Goal: Task Accomplishment & Management: Manage account settings

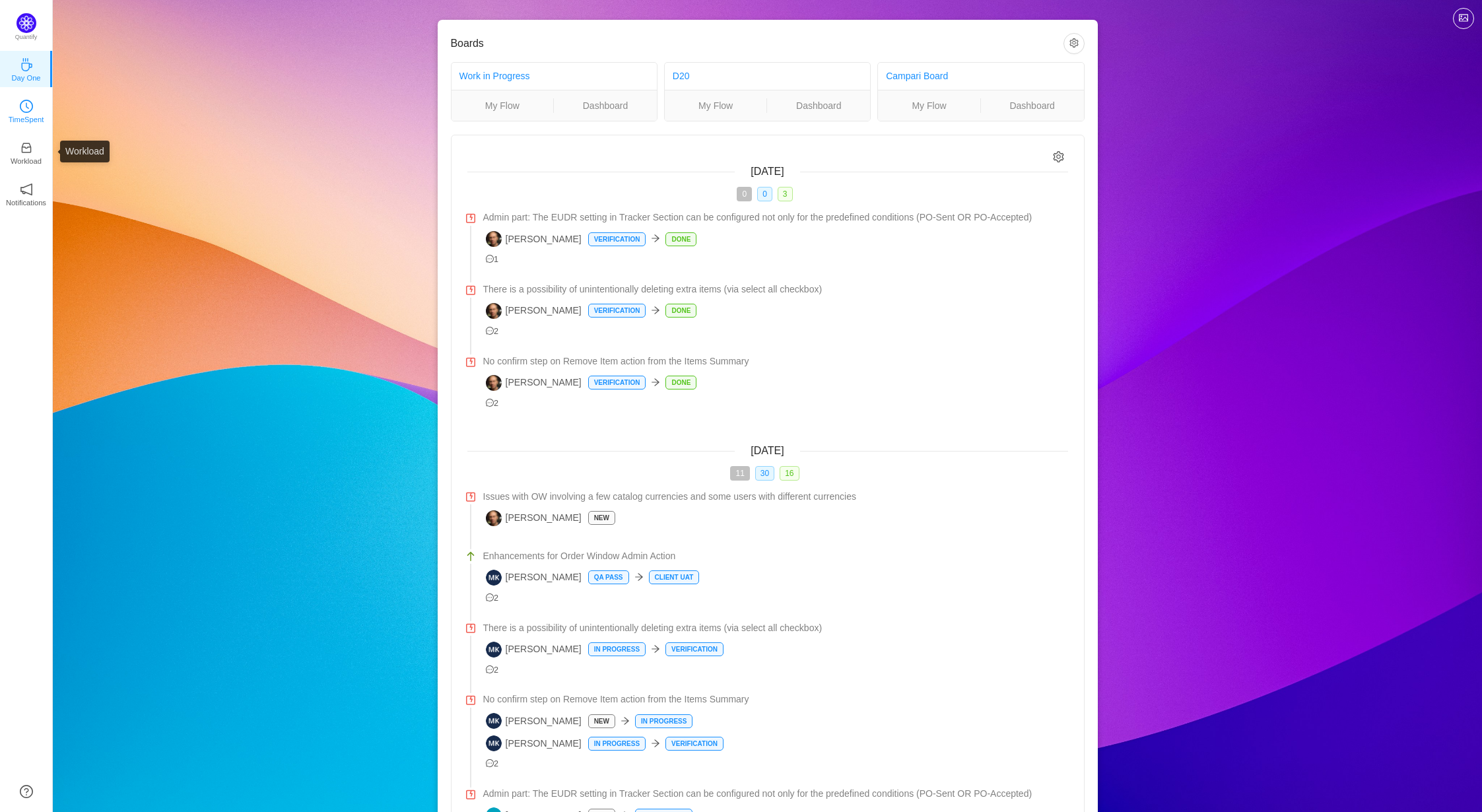
click at [22, 118] on p "TimeSpent" at bounding box center [26, 119] width 36 height 12
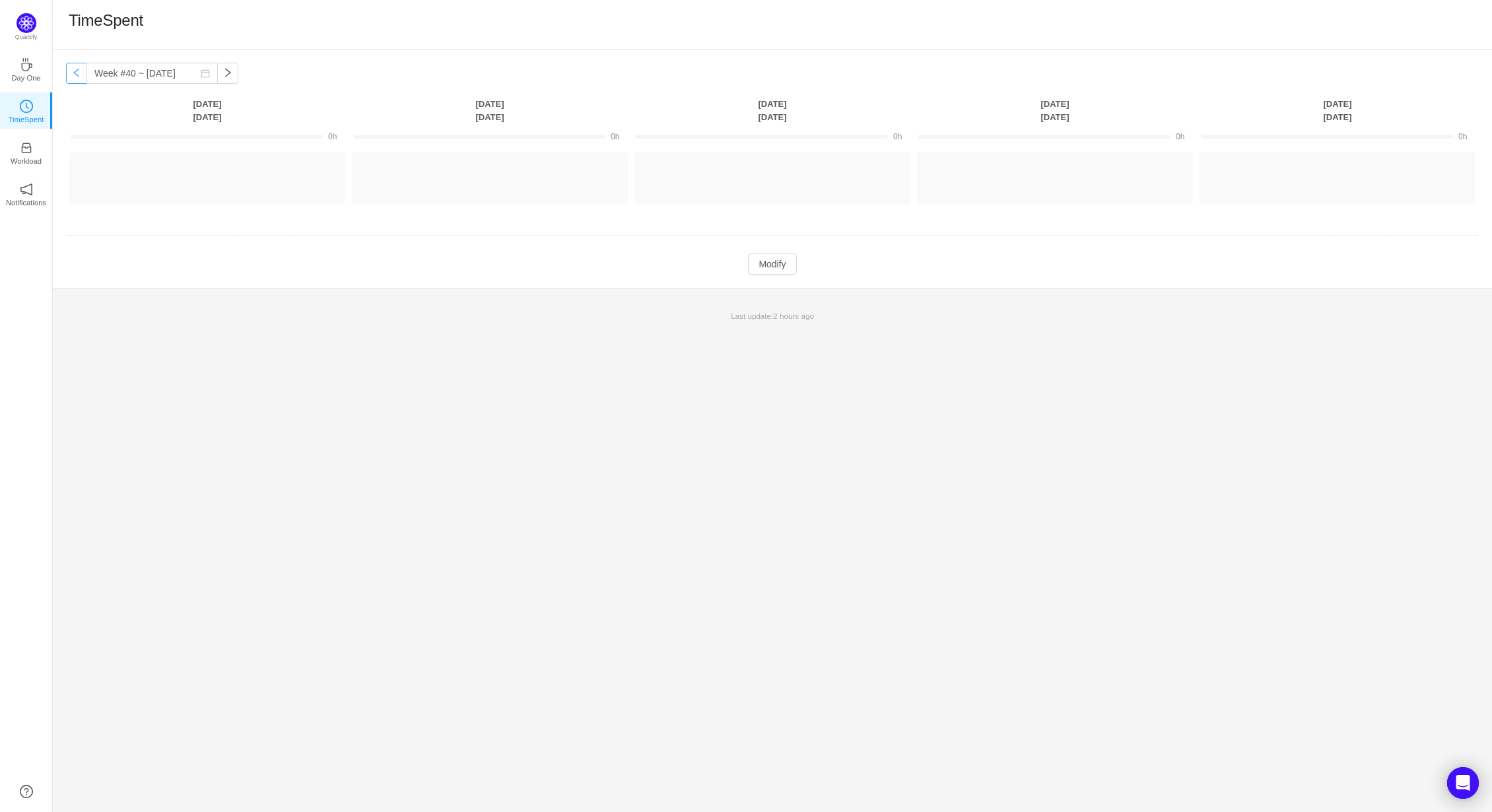
click at [72, 72] on button "button" at bounding box center [76, 73] width 21 height 21
type input "Week #39 ~ [DATE]"
click at [172, 170] on button "Log Time" at bounding box center [197, 172] width 73 height 21
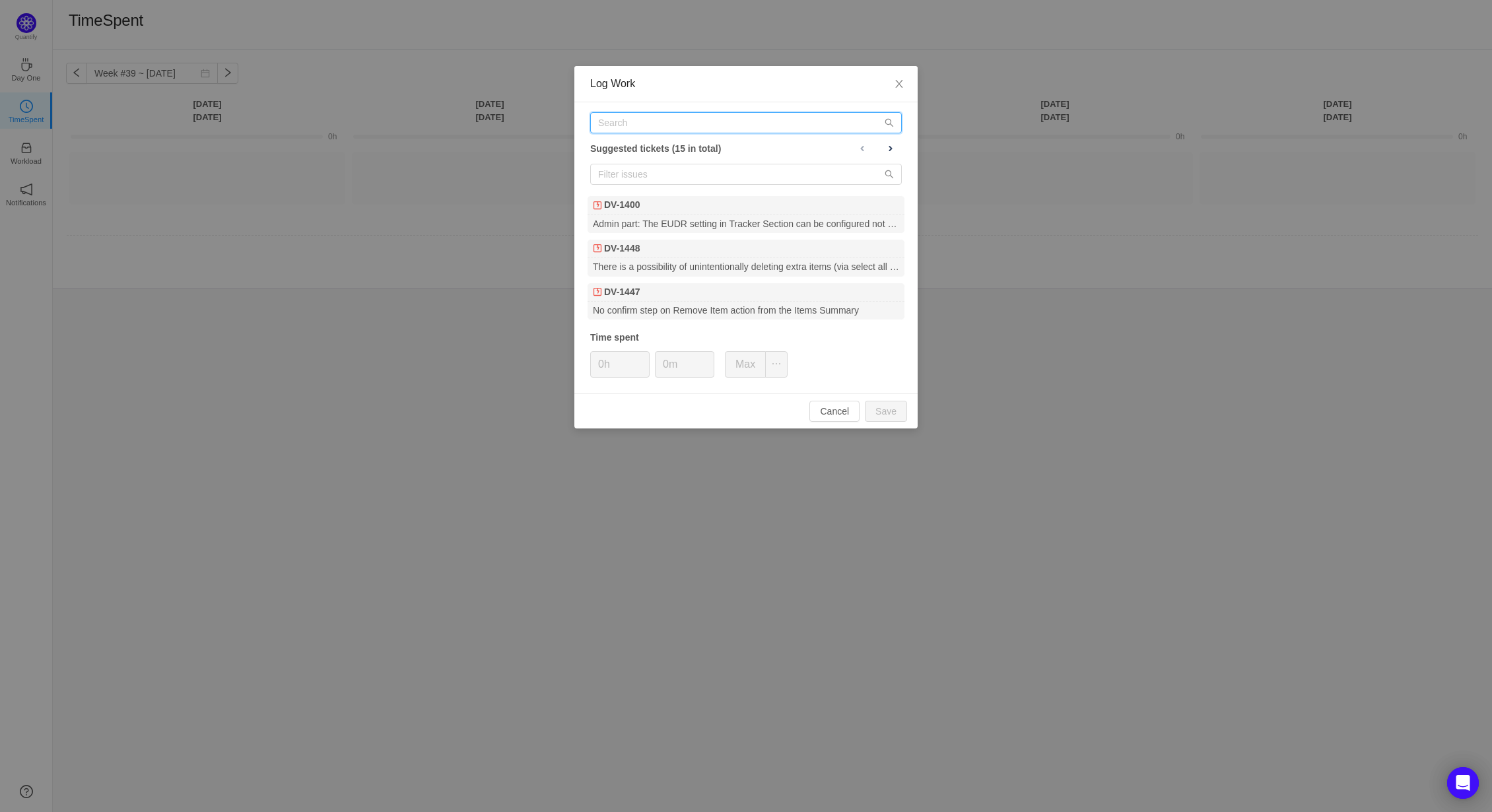
click at [609, 126] on input "text" at bounding box center [746, 122] width 312 height 21
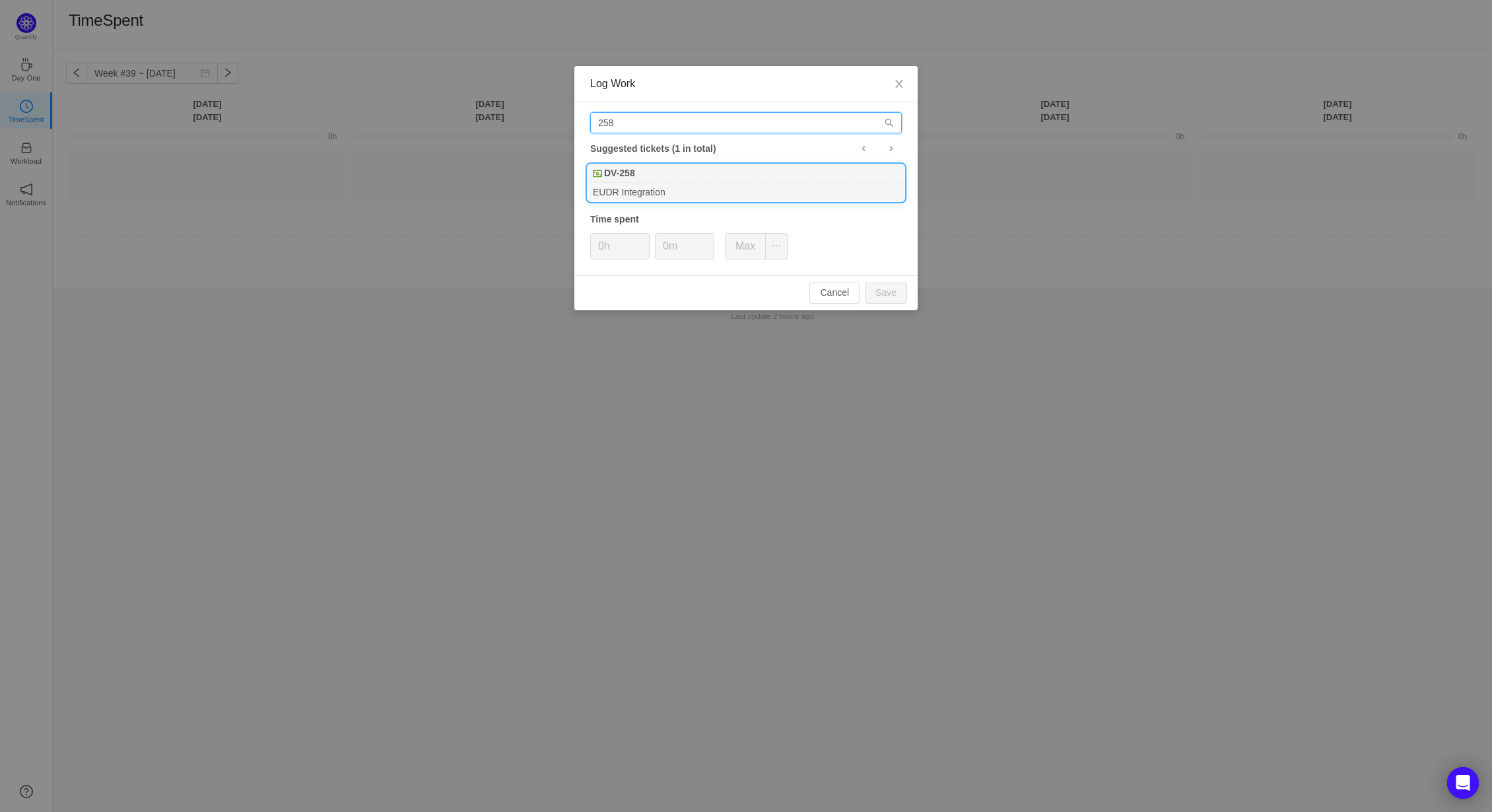
type input "258"
click at [631, 178] on b "DV-258" at bounding box center [620, 173] width 31 height 14
drag, startPoint x: 616, startPoint y: 246, endPoint x: 598, endPoint y: 247, distance: 18.0
click at [598, 247] on input "4h" at bounding box center [620, 245] width 58 height 25
click at [885, 291] on button "Save" at bounding box center [886, 292] width 42 height 21
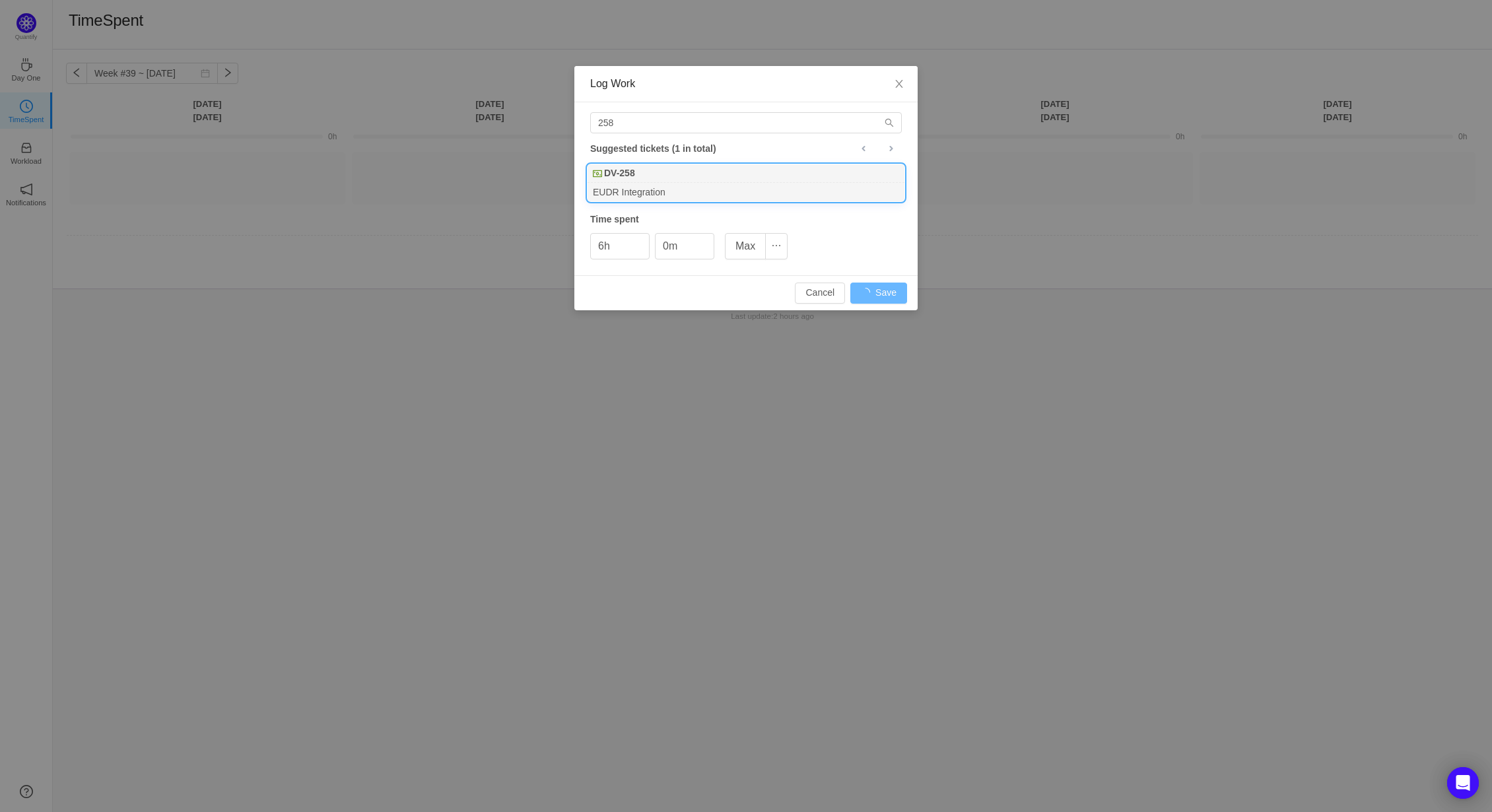
type input "0h"
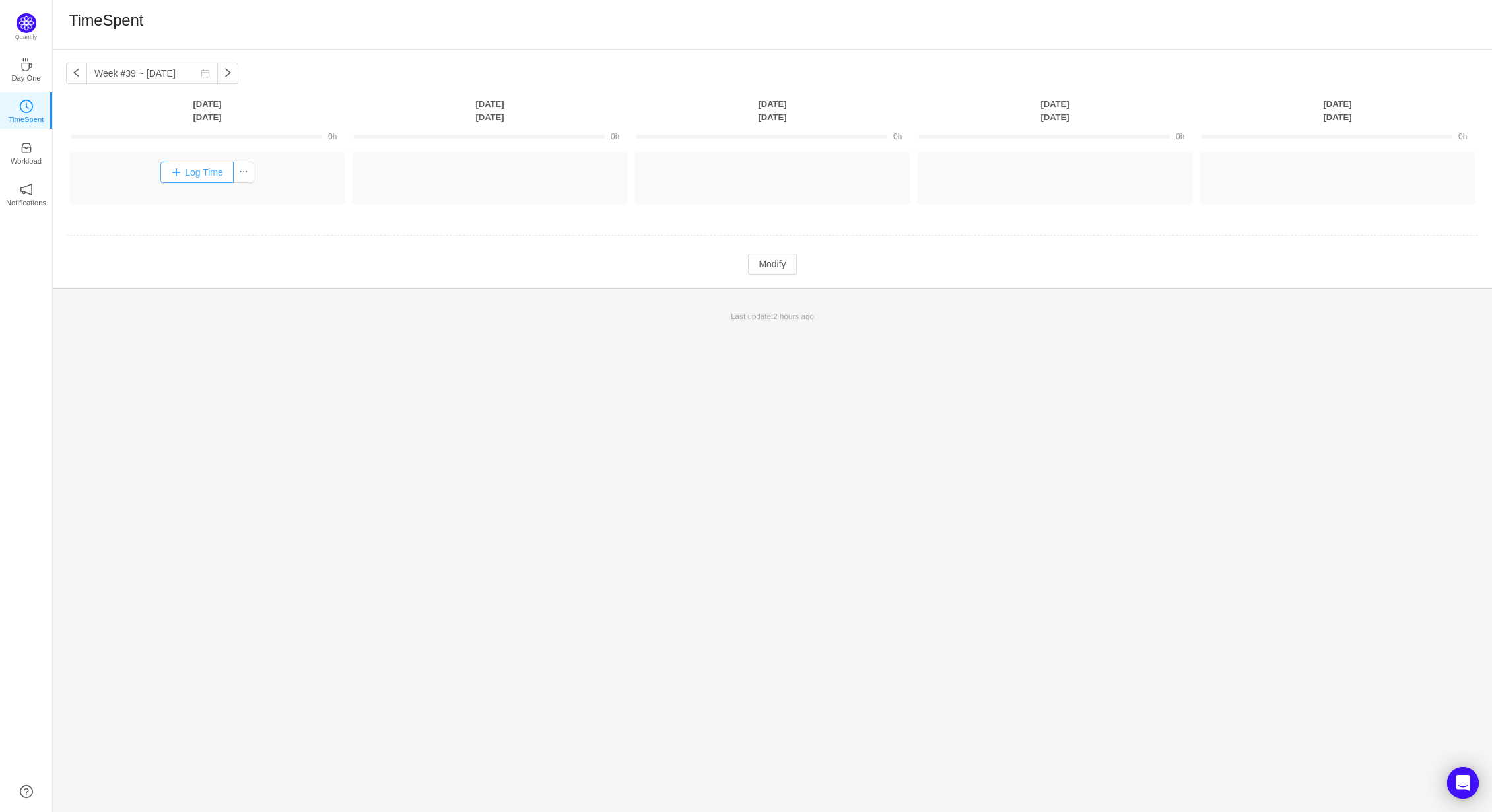
click at [191, 168] on button "Log Time" at bounding box center [197, 172] width 73 height 21
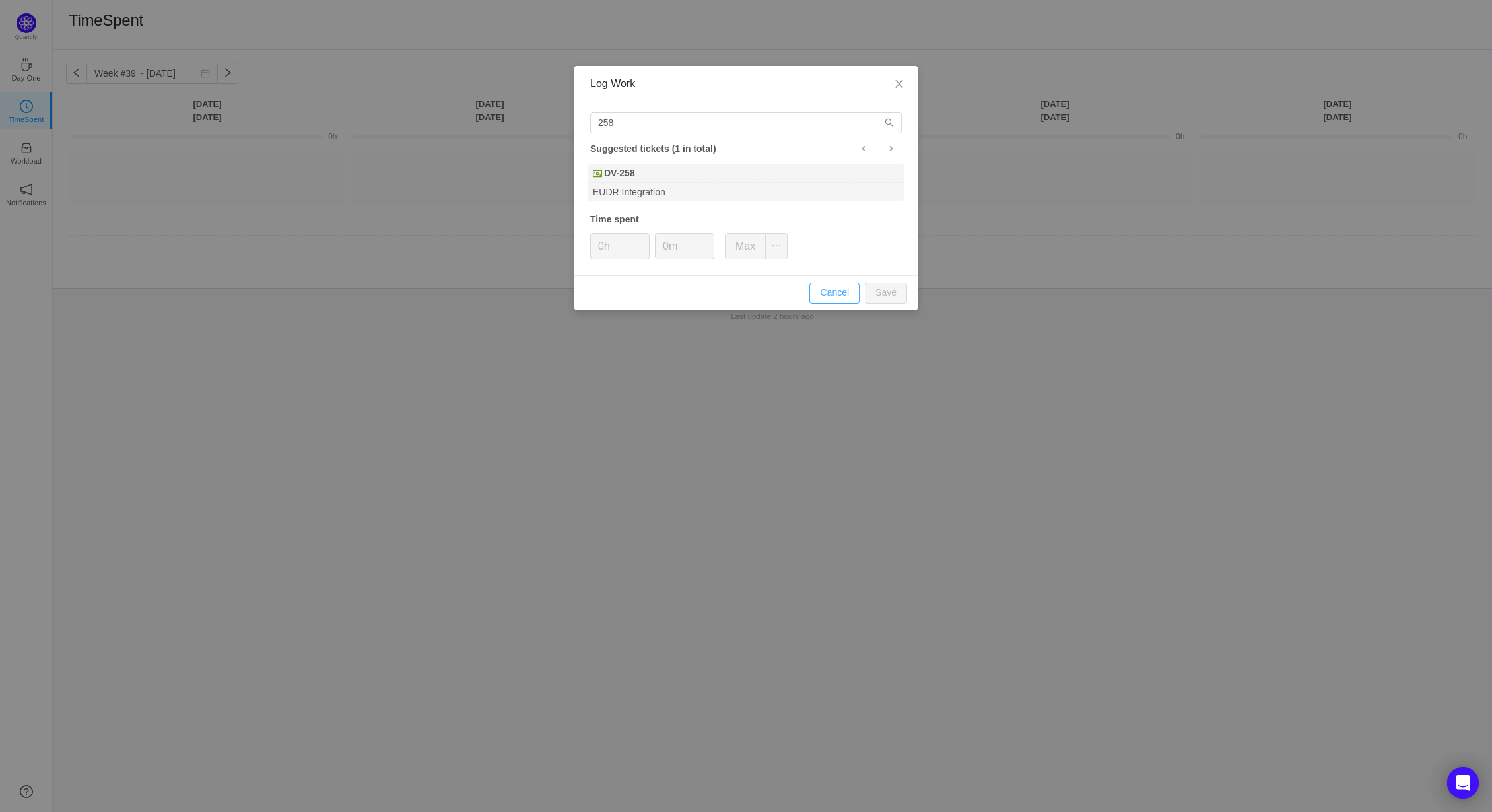
click at [855, 289] on button "Cancel" at bounding box center [835, 292] width 50 height 21
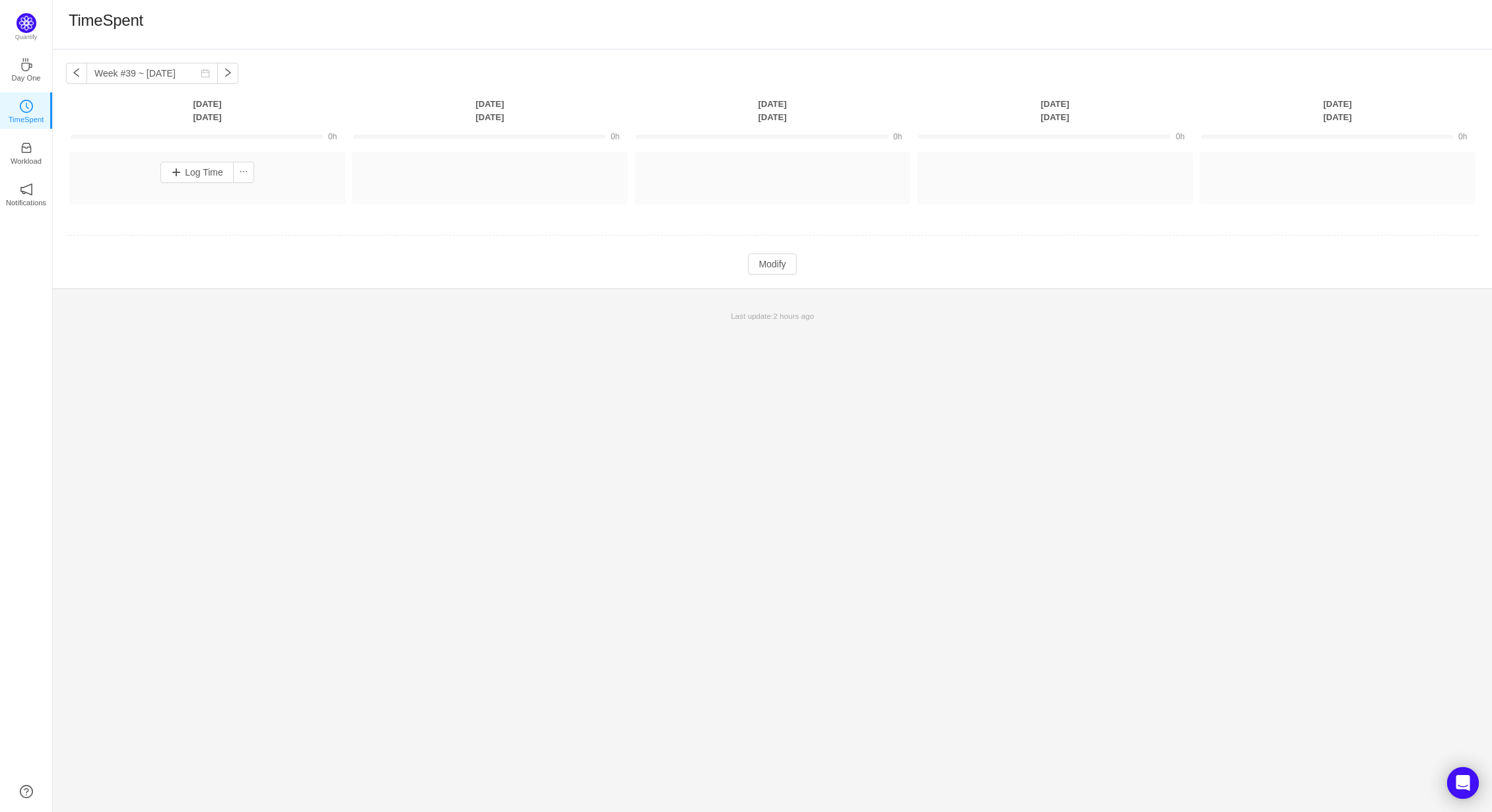
click at [194, 237] on td at bounding box center [772, 236] width 1413 height 34
click at [250, 394] on div "Week #39 ~ Sep 22 You have reached free plan limit. Upgrade Monday Sep 22 Tuesd…" at bounding box center [773, 430] width 1440 height 762
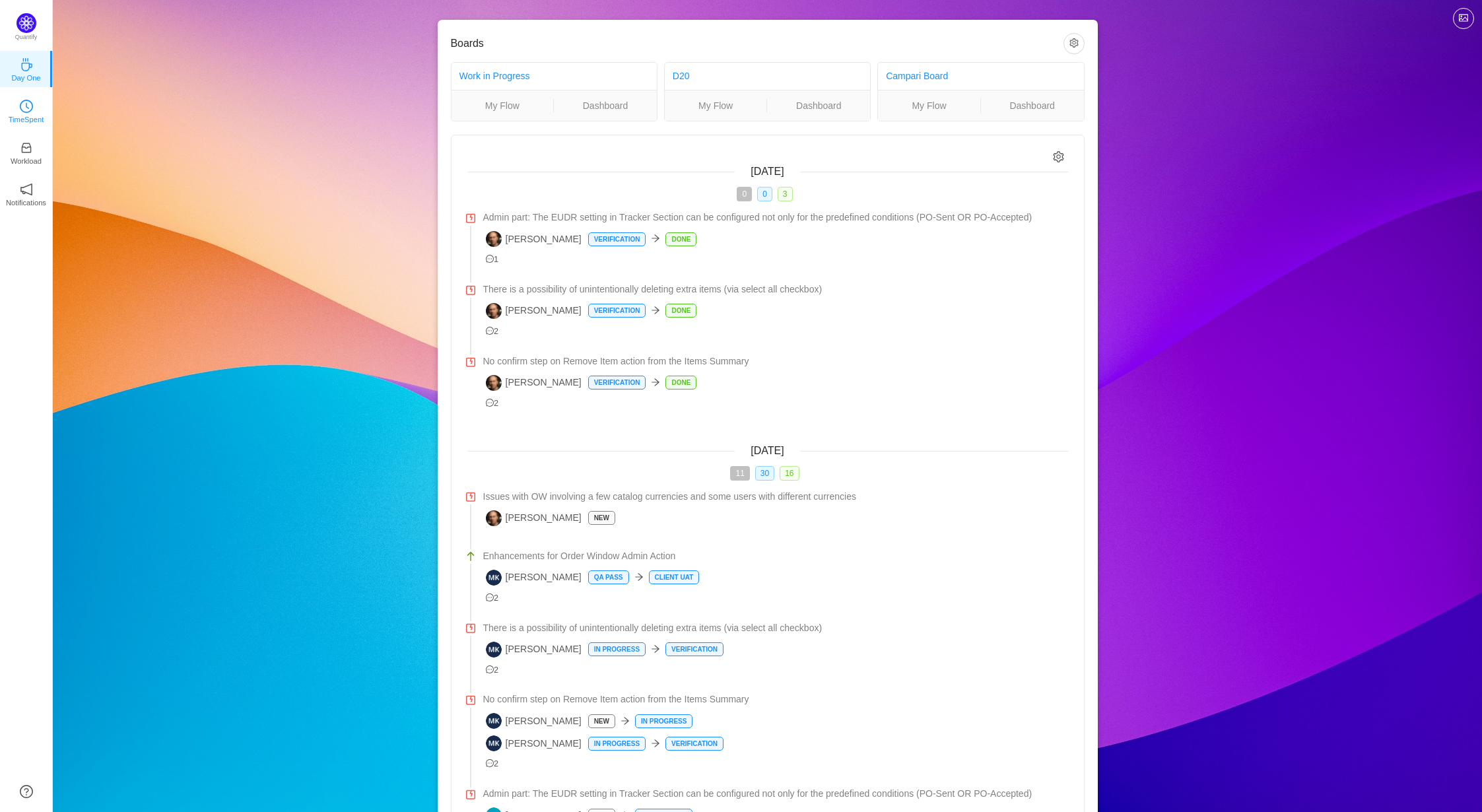
click at [20, 109] on link "TimeSpent" at bounding box center [27, 111] width 13 height 13
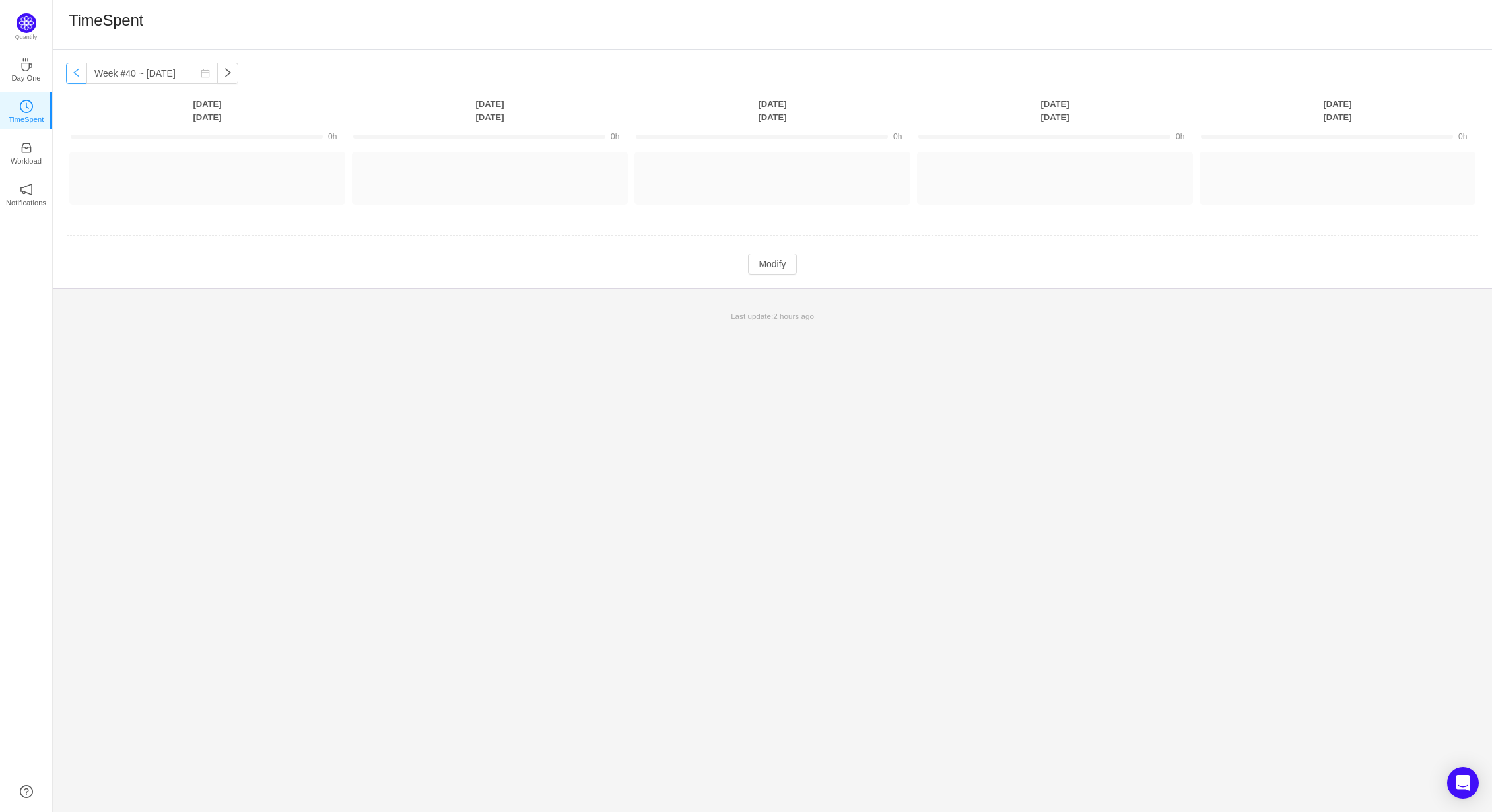
click at [76, 77] on button "button" at bounding box center [76, 73] width 21 height 21
type input "Week #39 ~ [DATE]"
click at [771, 283] on button "Modify" at bounding box center [772, 277] width 48 height 21
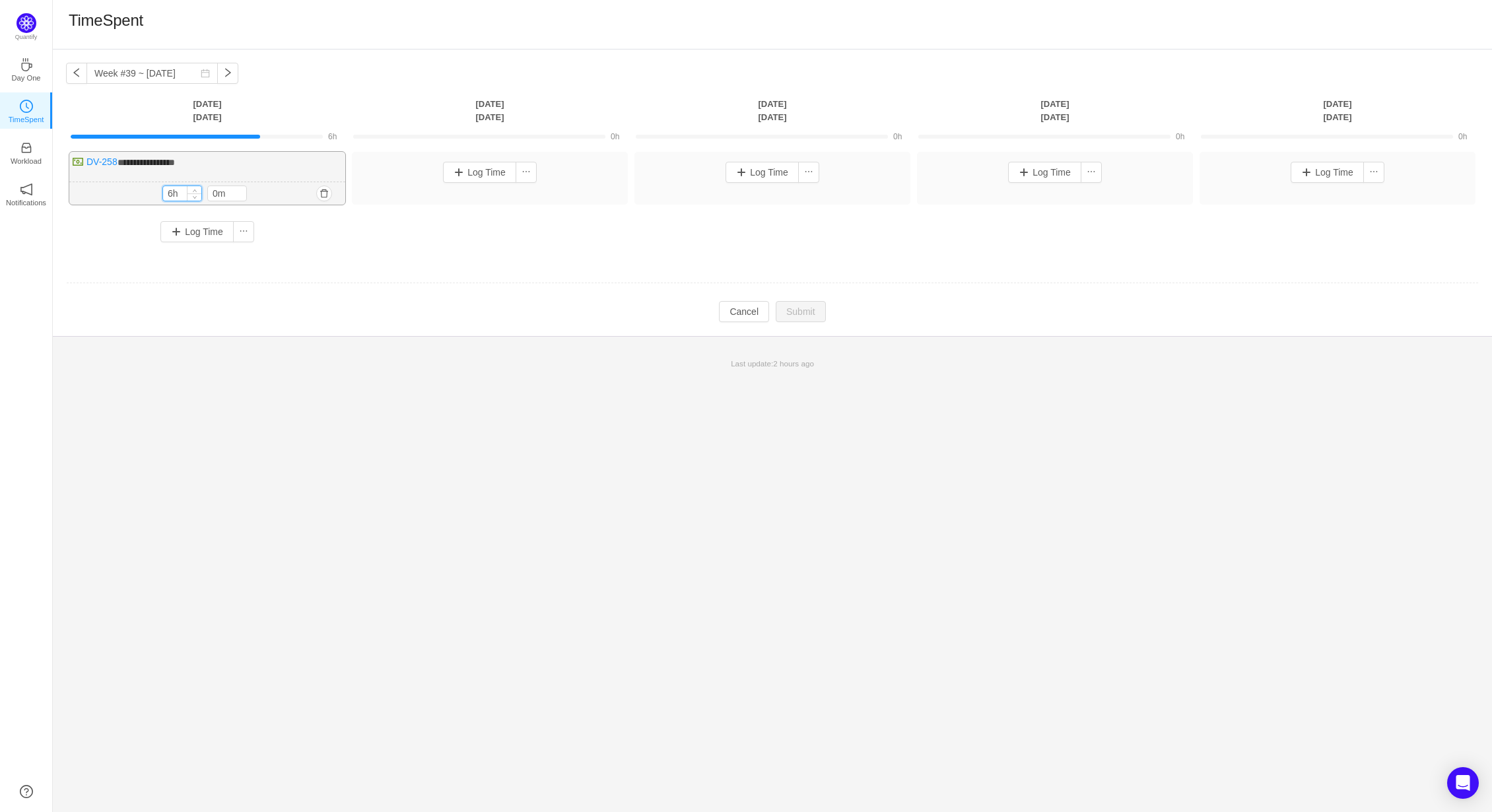
click at [174, 191] on input "6h" at bounding box center [182, 194] width 38 height 15
drag, startPoint x: 182, startPoint y: 190, endPoint x: 158, endPoint y: 187, distance: 24.2
click at [158, 187] on div "6h 6h 0m" at bounding box center [207, 194] width 276 height 23
type input "5h"
click at [144, 266] on tbody "**********" at bounding box center [772, 223] width 1413 height 198
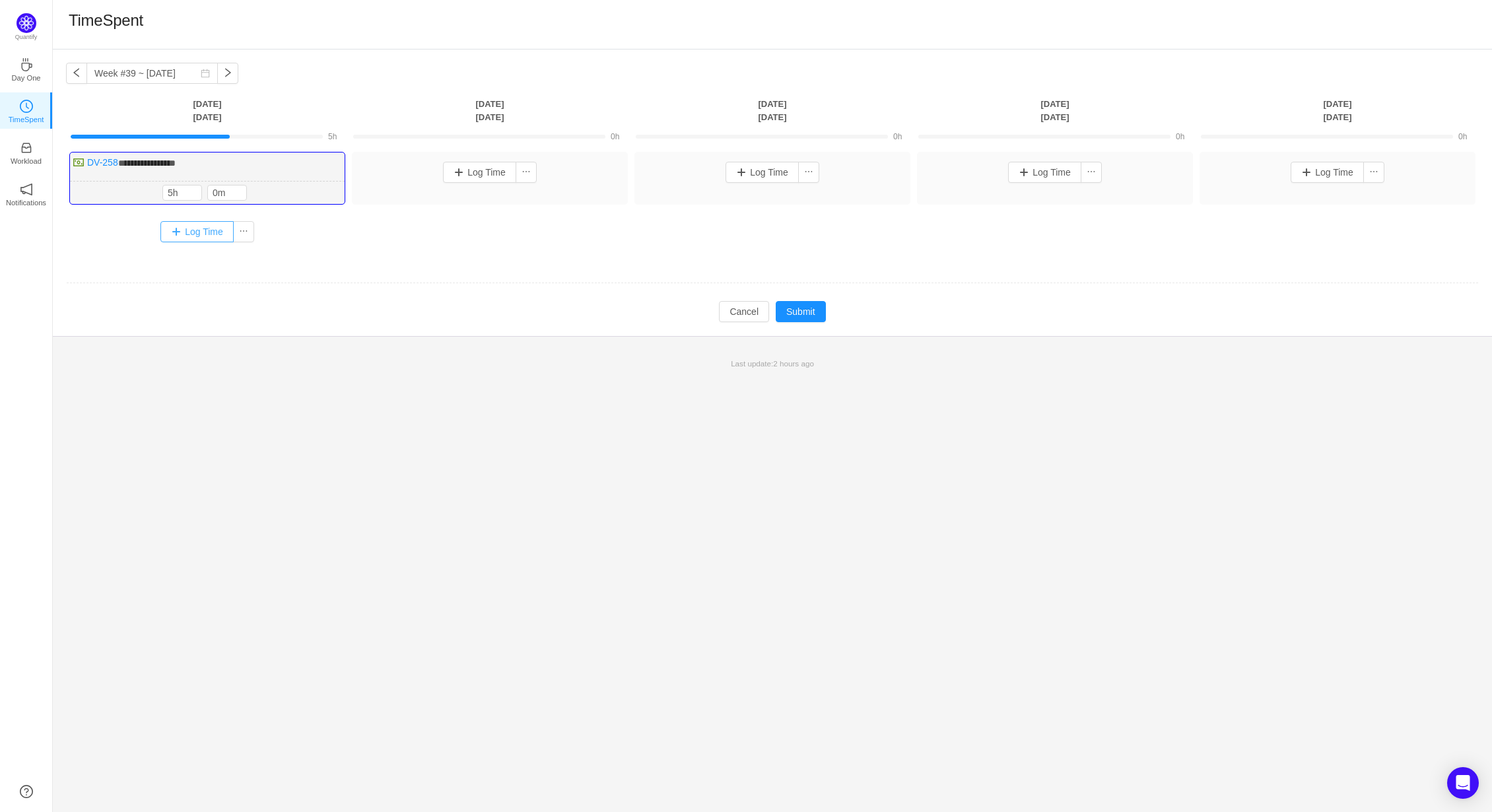
click at [179, 225] on button "Log Time" at bounding box center [197, 231] width 73 height 21
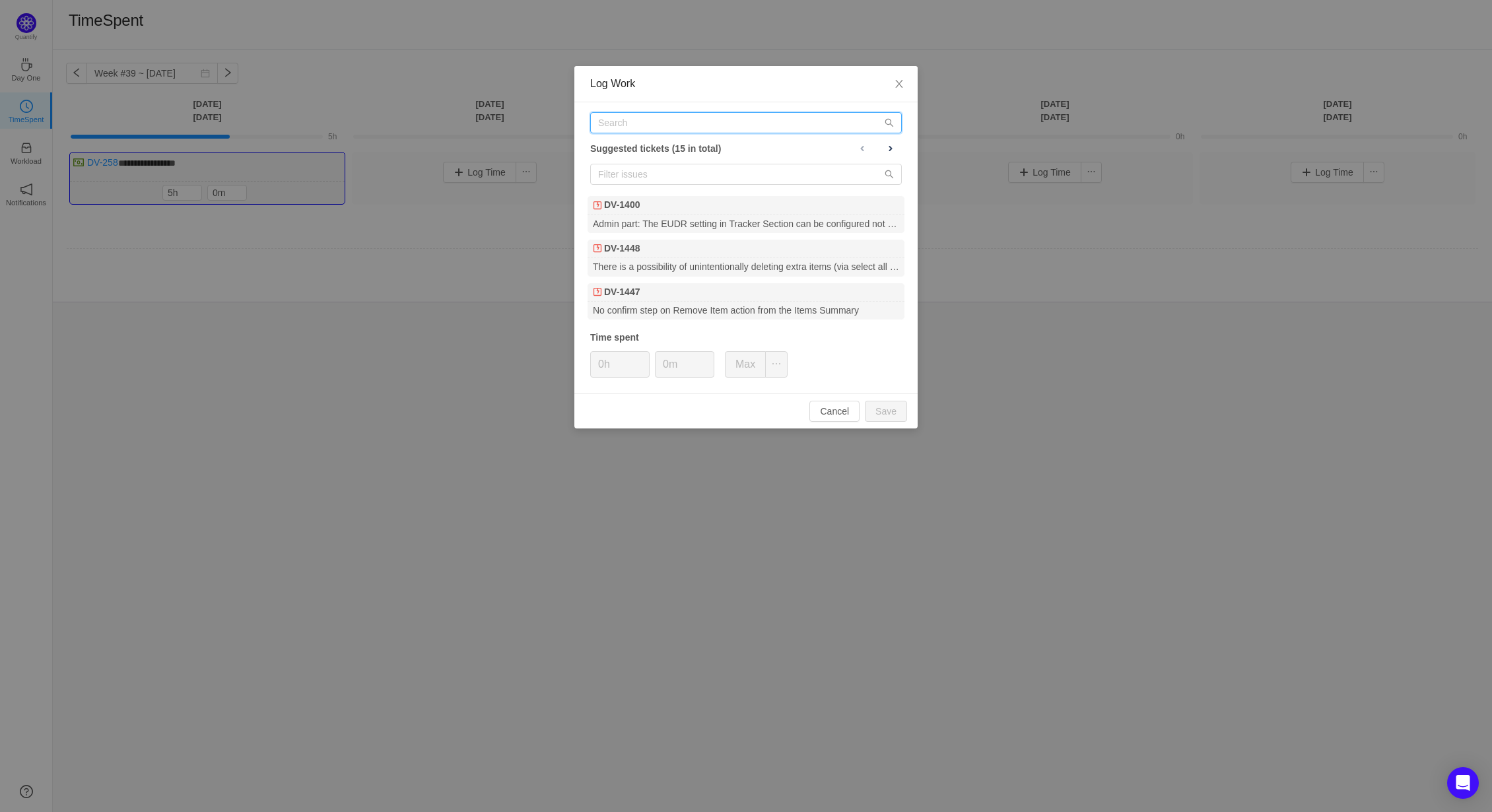
click at [633, 121] on input "text" at bounding box center [746, 122] width 312 height 21
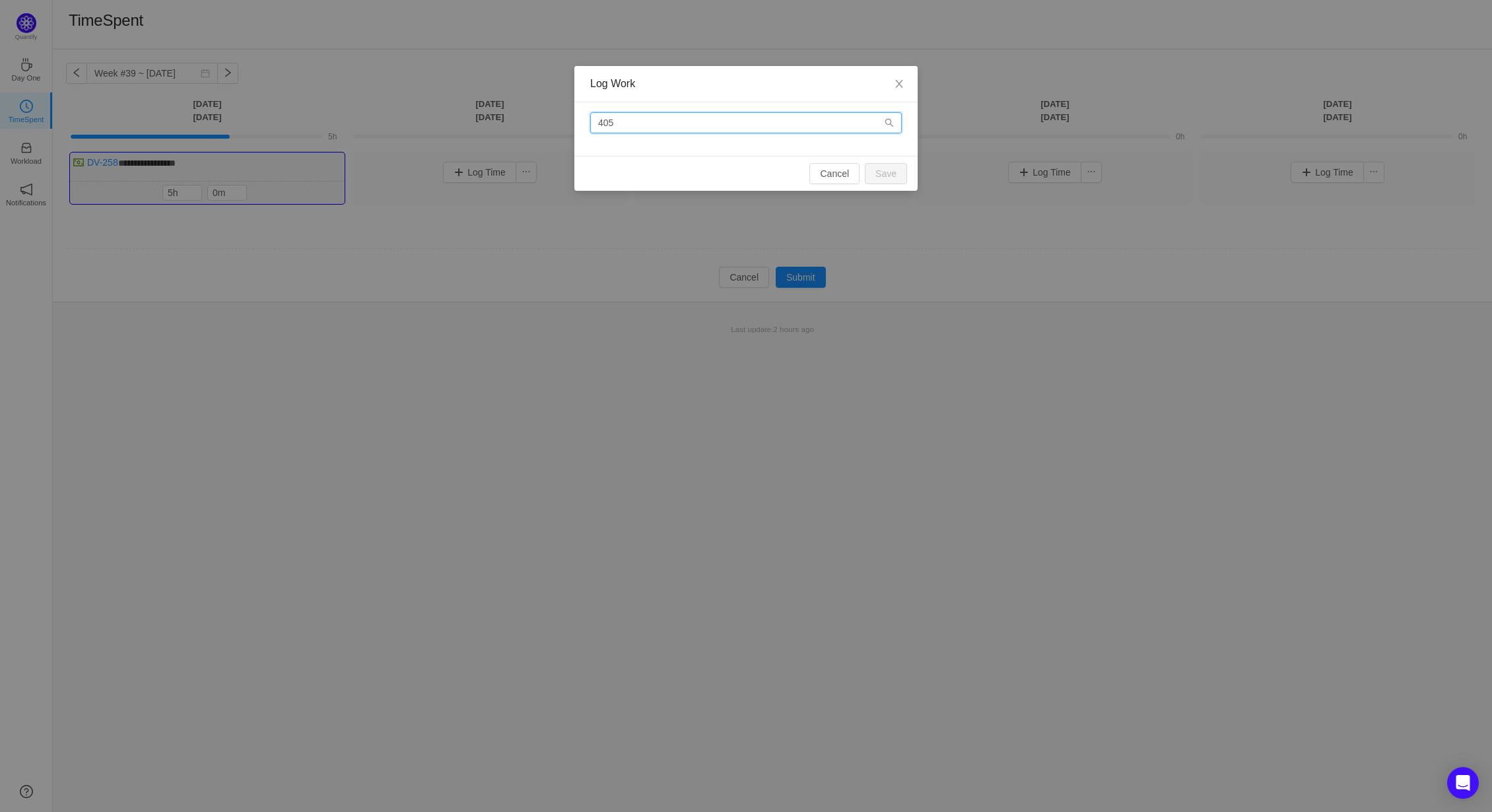
drag, startPoint x: 633, startPoint y: 121, endPoint x: 544, endPoint y: 123, distance: 89.0
click at [544, 123] on div "Log Work 405 Cancel Save" at bounding box center [746, 406] width 1492 height 812
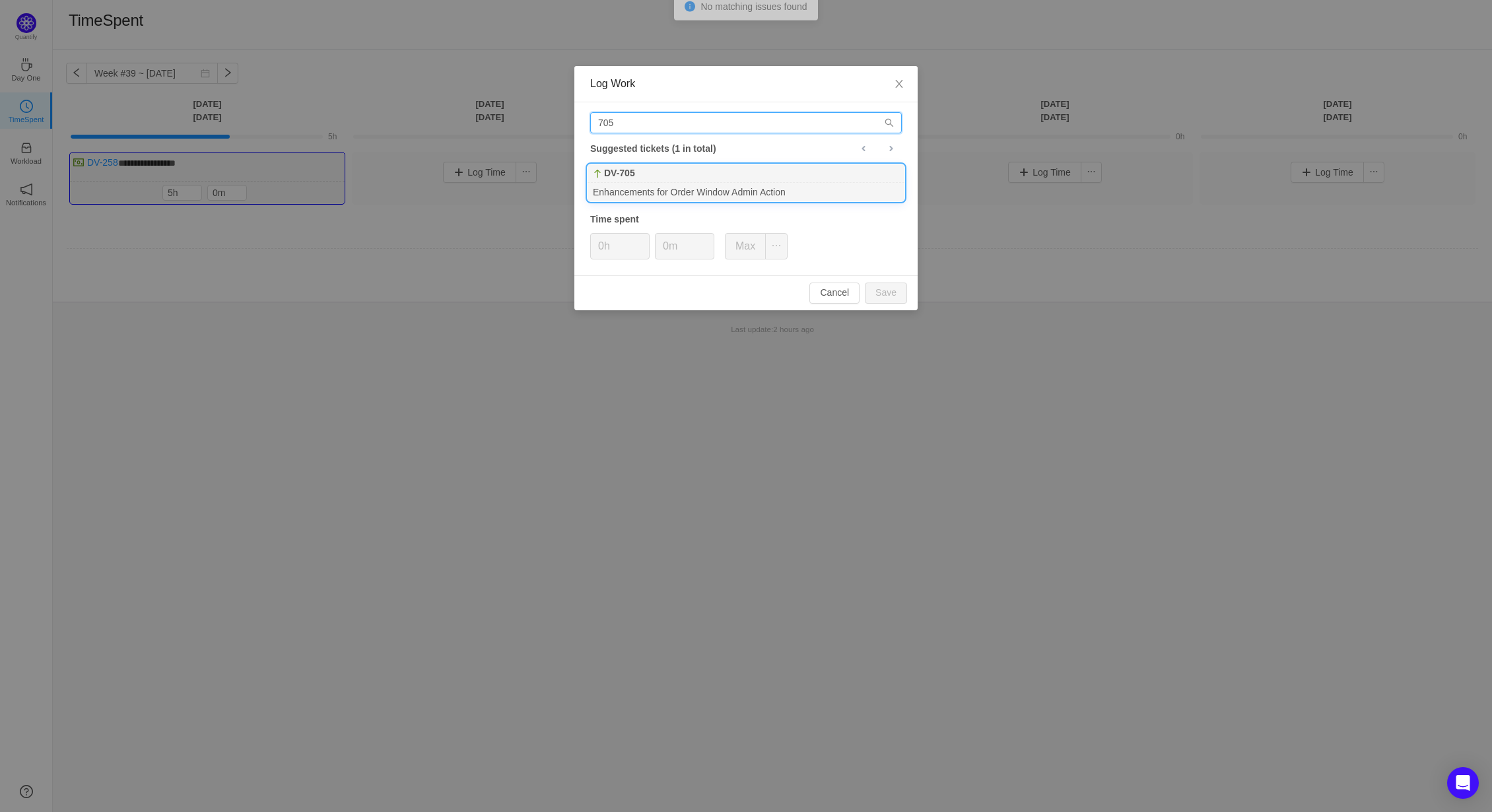
type input "705"
click at [630, 176] on b "DV-705" at bounding box center [620, 173] width 31 height 14
click at [891, 295] on button "Save" at bounding box center [886, 292] width 42 height 21
type input "0h"
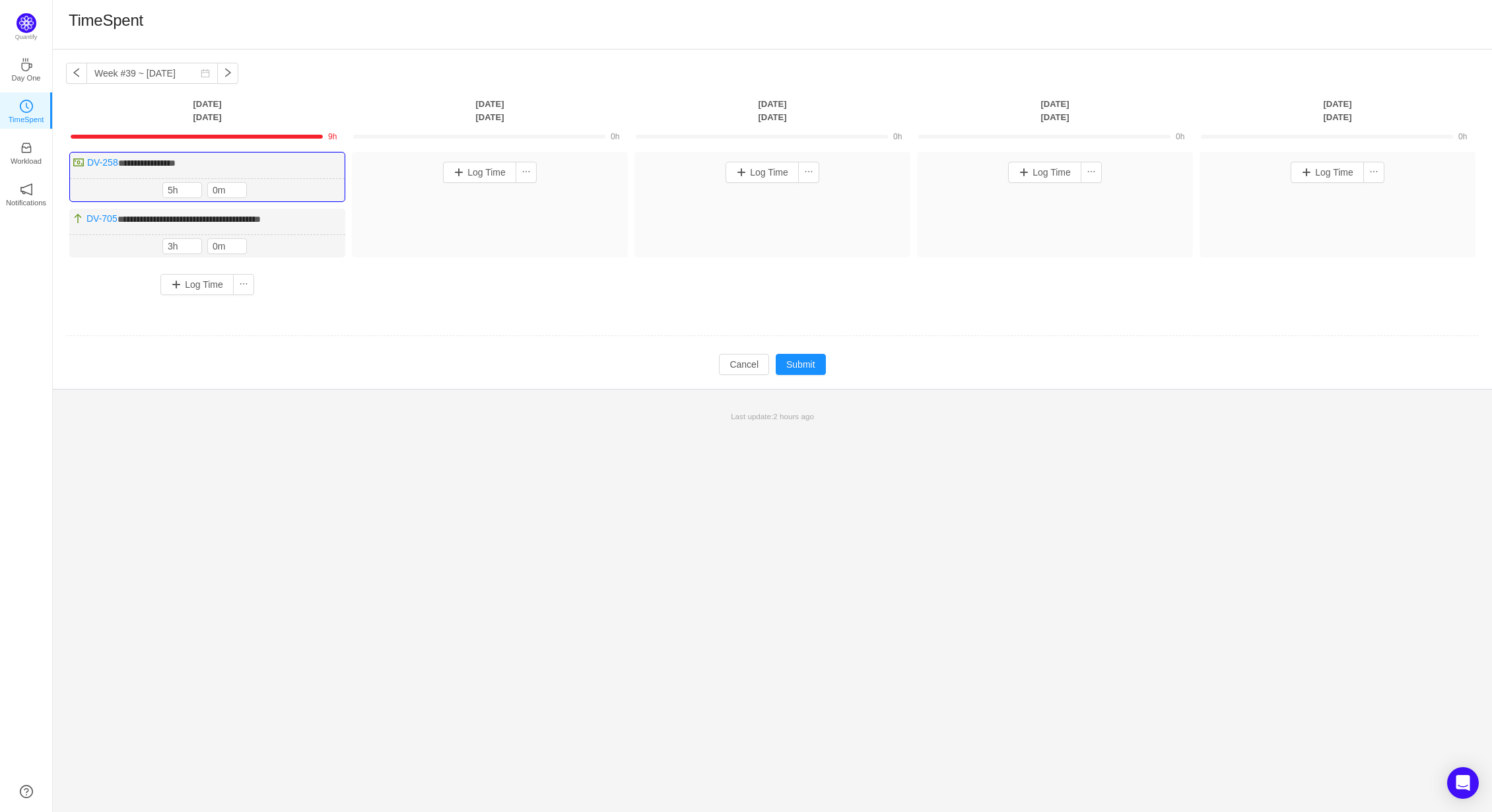
click at [348, 335] on div at bounding box center [772, 335] width 1411 height 1
type input "4h"
drag, startPoint x: 193, startPoint y: 192, endPoint x: 162, endPoint y: 194, distance: 31.1
click at [162, 188] on div "4h" at bounding box center [182, 190] width 40 height 16
click at [458, 170] on button "Log Time" at bounding box center [479, 172] width 73 height 21
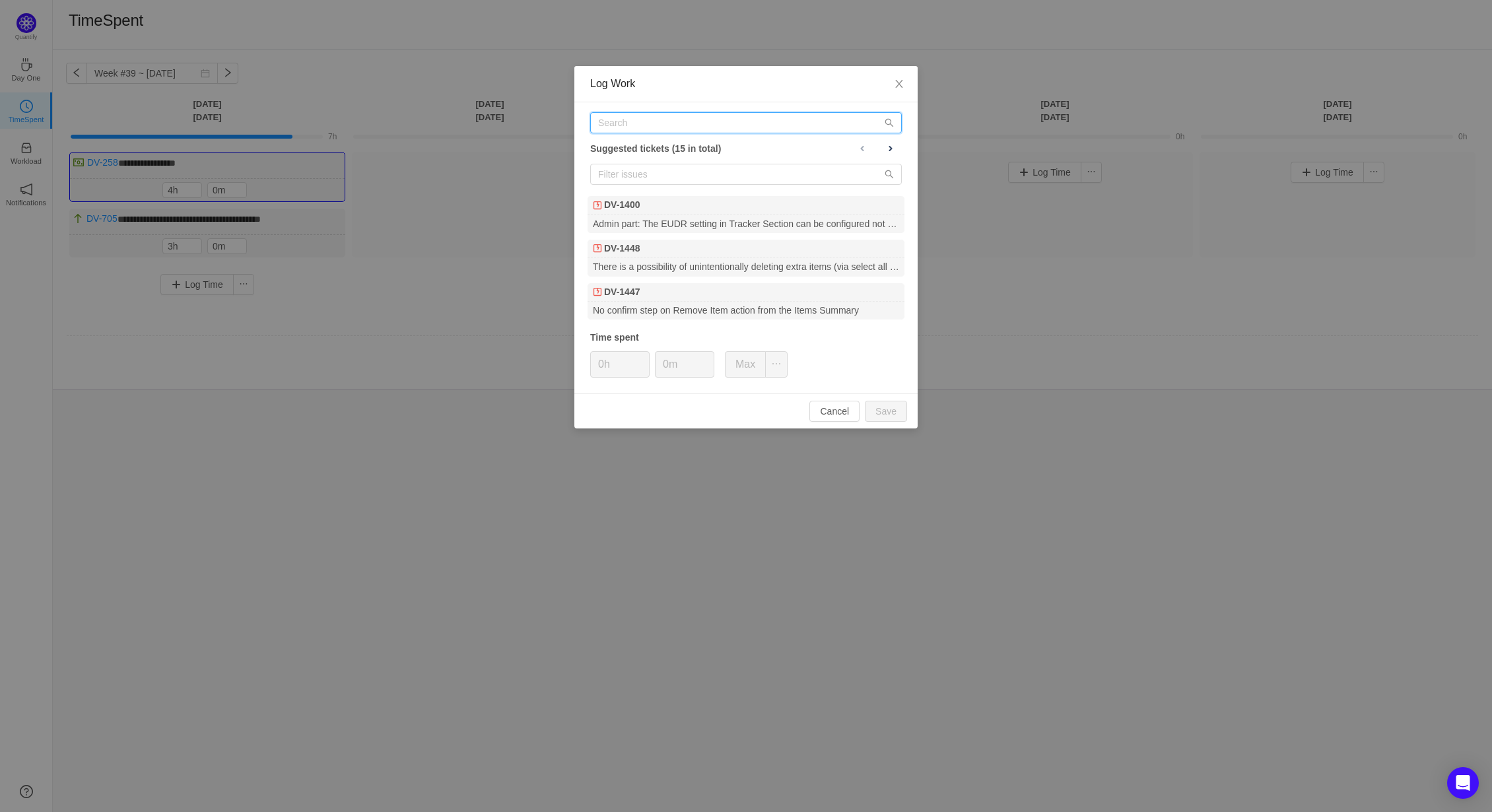
click at [626, 122] on input "text" at bounding box center [746, 122] width 312 height 21
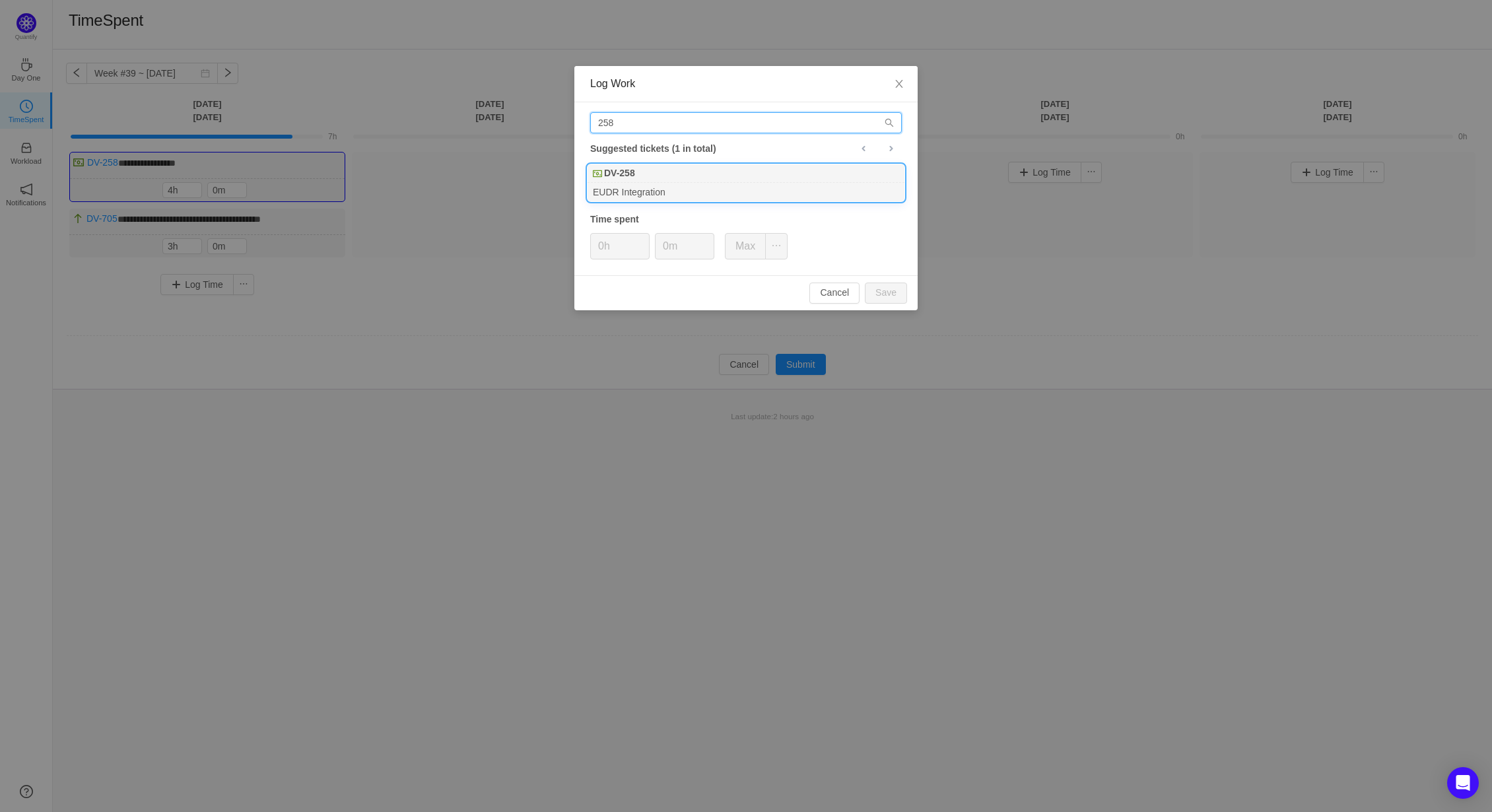
type input "258"
click at [649, 177] on div "DV-258" at bounding box center [746, 174] width 317 height 19
click at [888, 293] on button "Save" at bounding box center [886, 292] width 42 height 21
type input "0h"
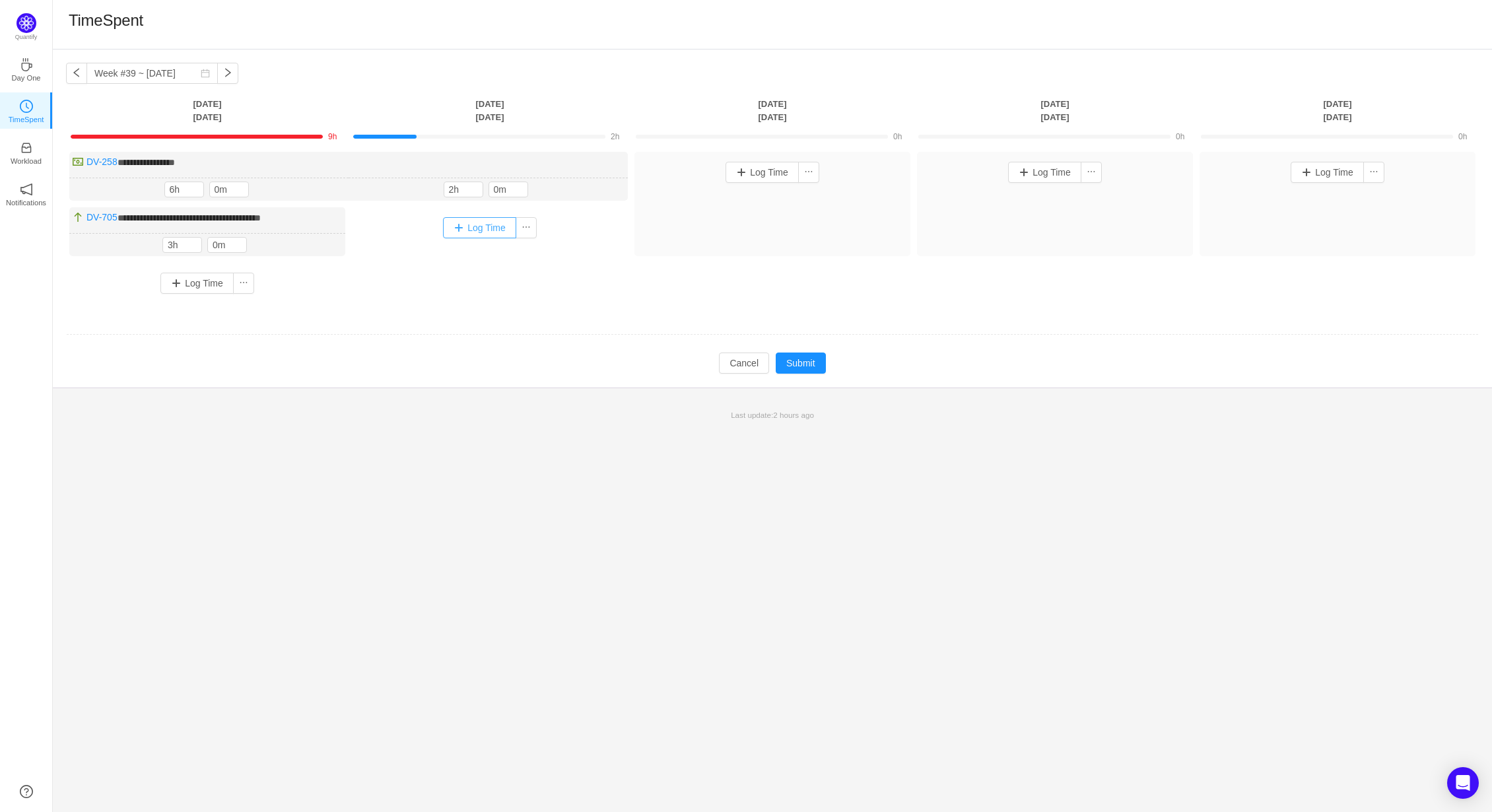
click at [458, 228] on button "Log Time" at bounding box center [479, 227] width 73 height 21
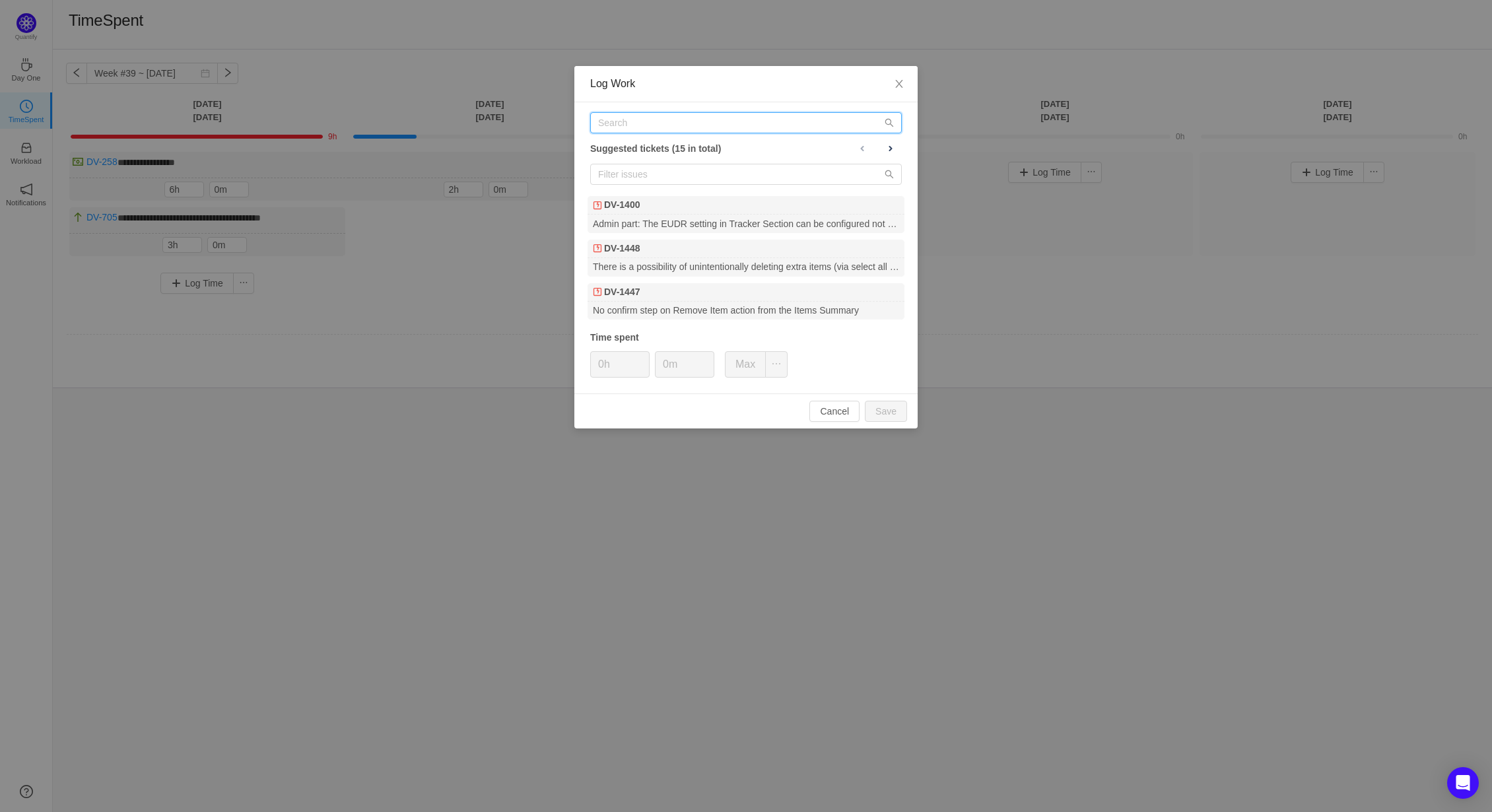
click at [609, 121] on input "text" at bounding box center [746, 122] width 312 height 21
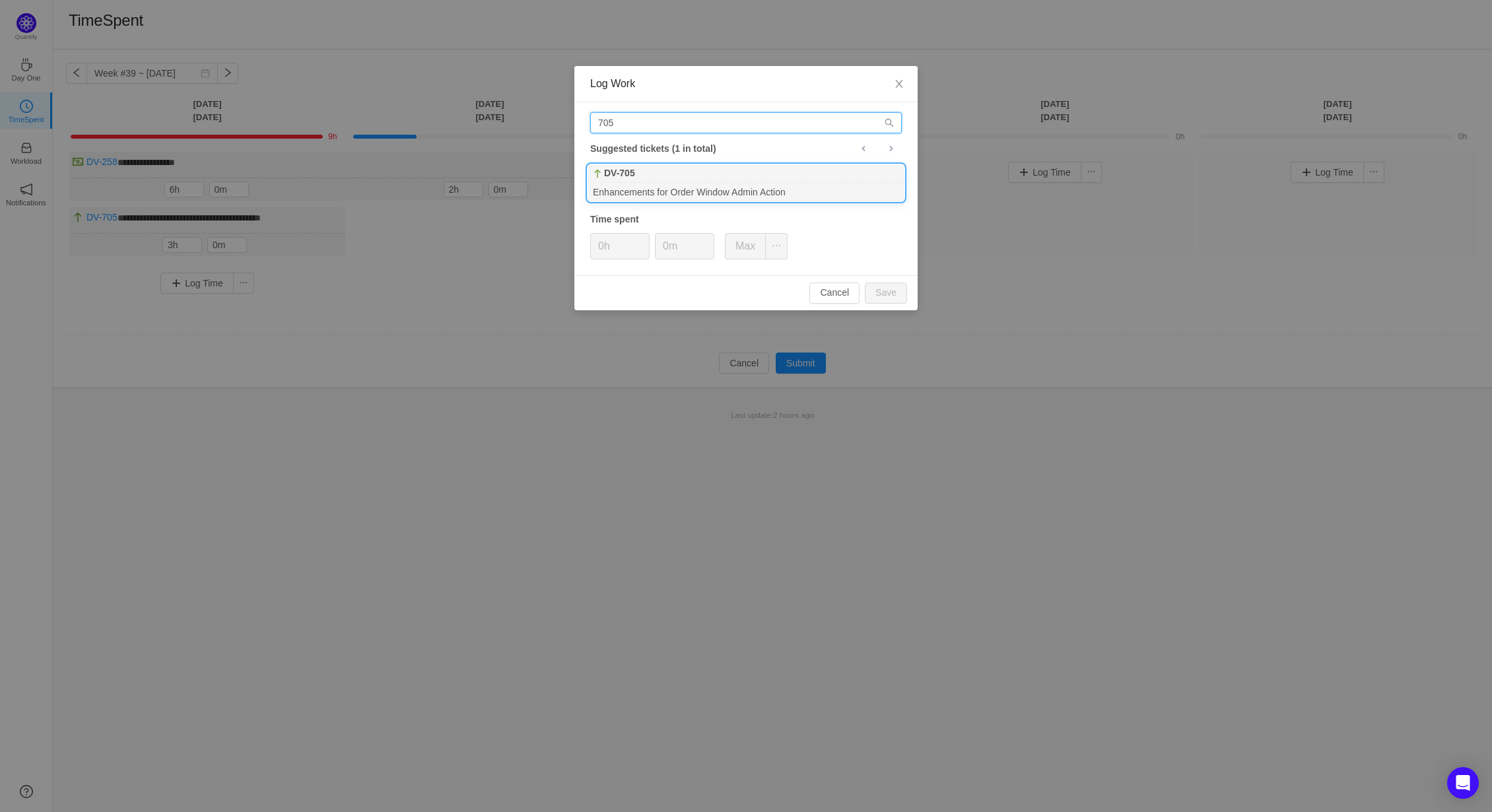
type input "705"
click at [625, 172] on b "DV-705" at bounding box center [620, 173] width 31 height 14
click at [894, 286] on button "Save" at bounding box center [886, 292] width 42 height 21
type input "0h"
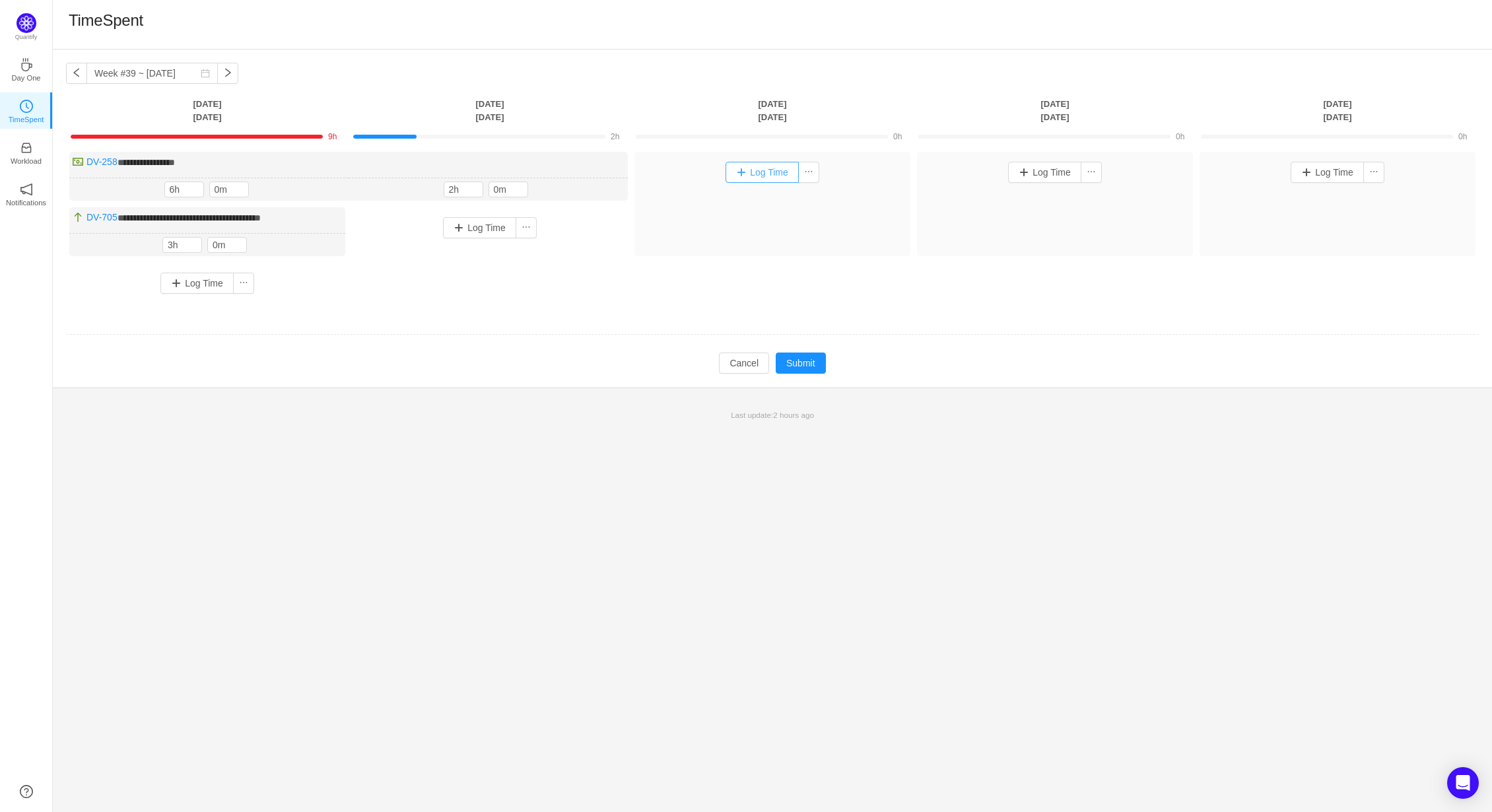
click at [738, 174] on button "Log Time" at bounding box center [762, 172] width 73 height 21
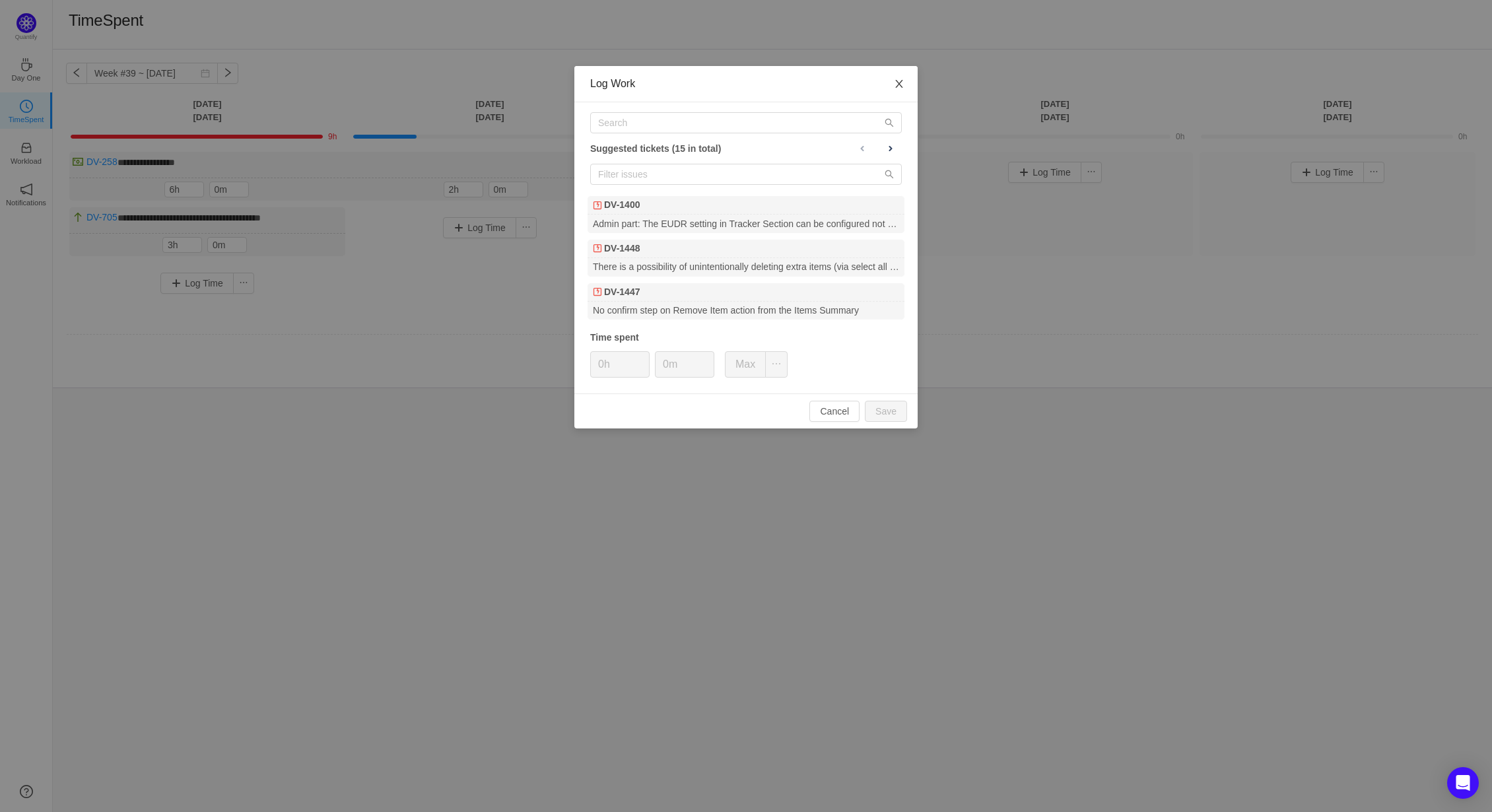
click at [898, 82] on icon "icon: close" at bounding box center [900, 84] width 11 height 11
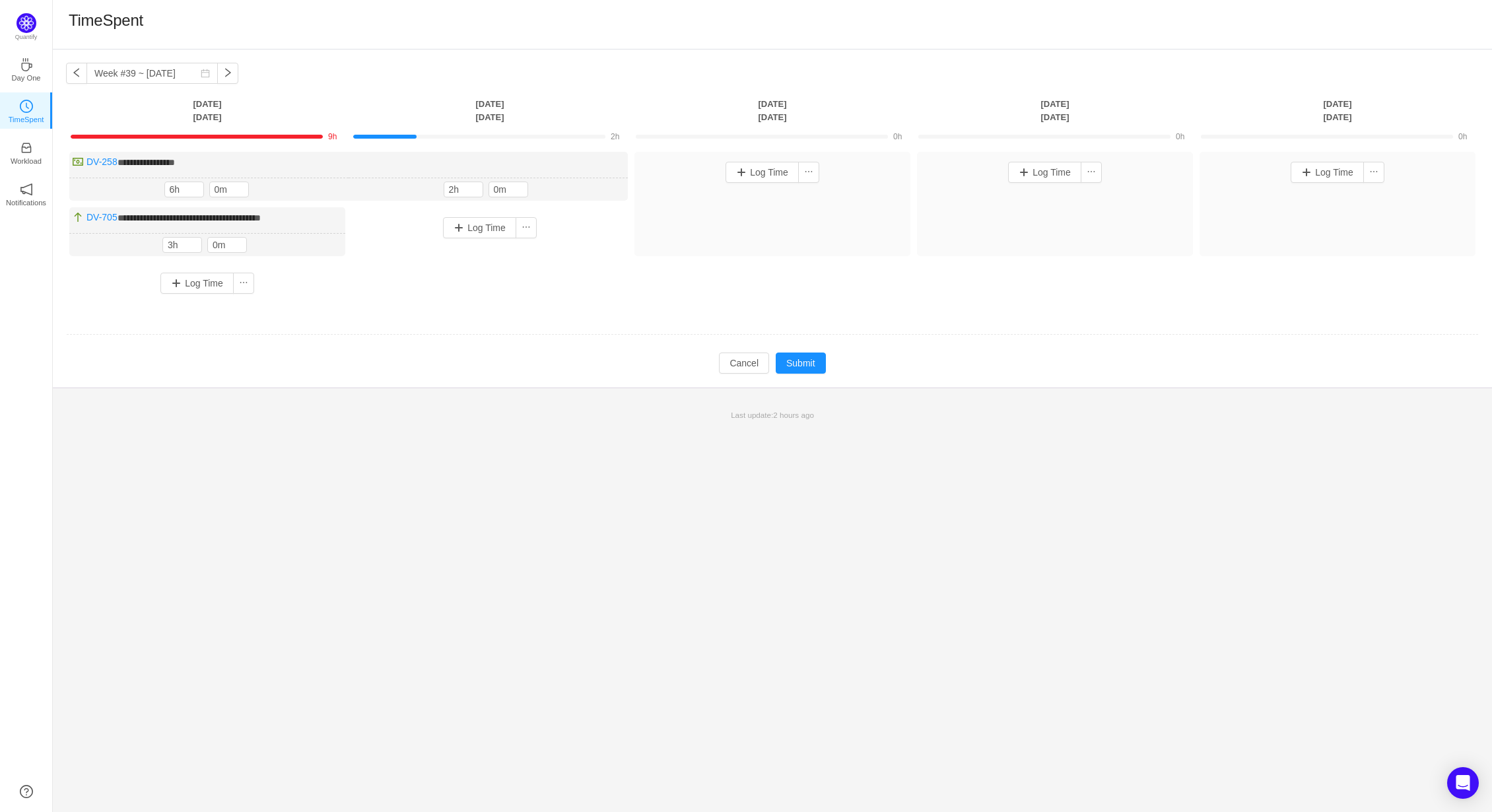
click at [427, 349] on tbody "**********" at bounding box center [772, 249] width 1413 height 250
click at [388, 304] on td "**********" at bounding box center [772, 232] width 1413 height 171
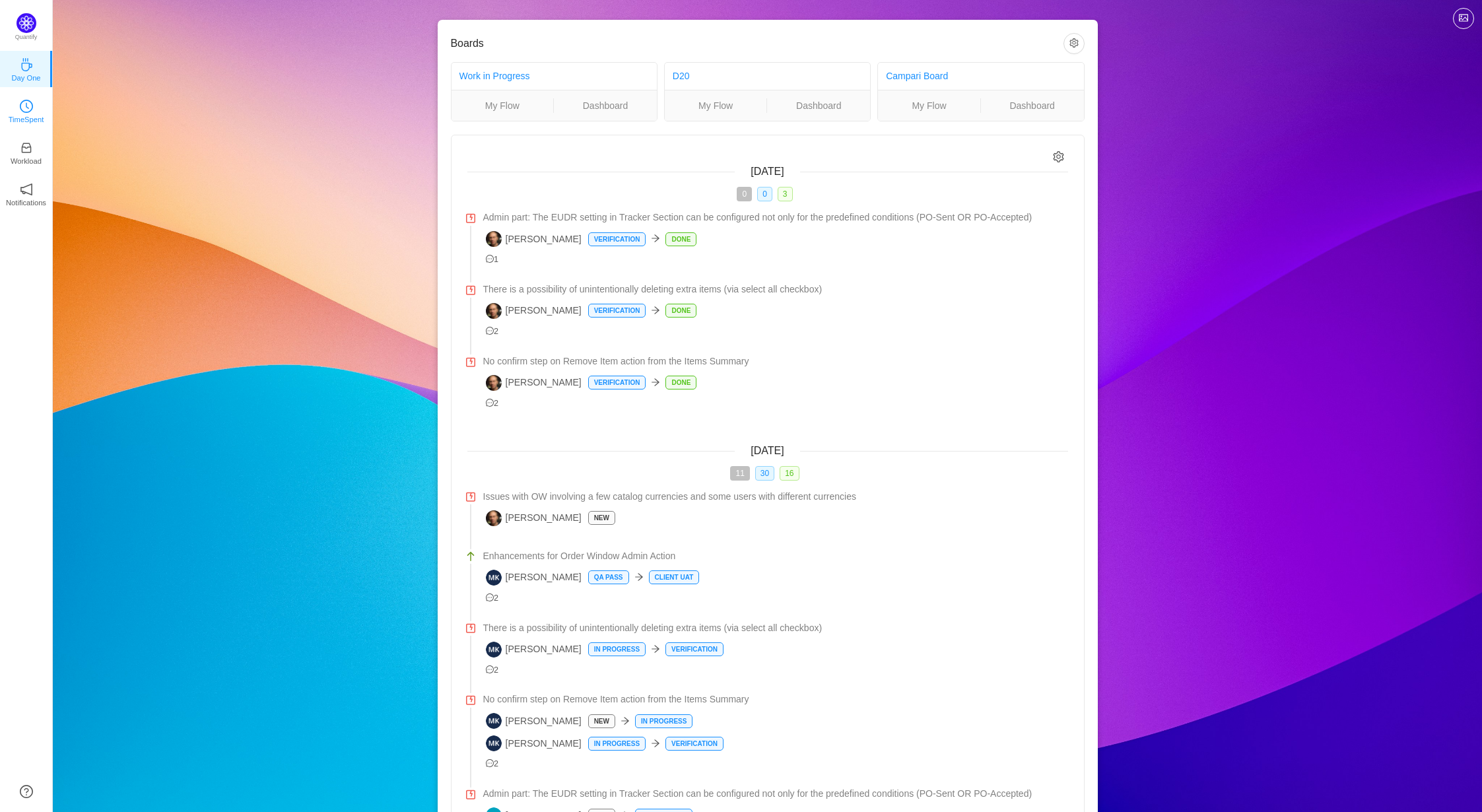
click at [23, 114] on p "TimeSpent" at bounding box center [26, 119] width 36 height 12
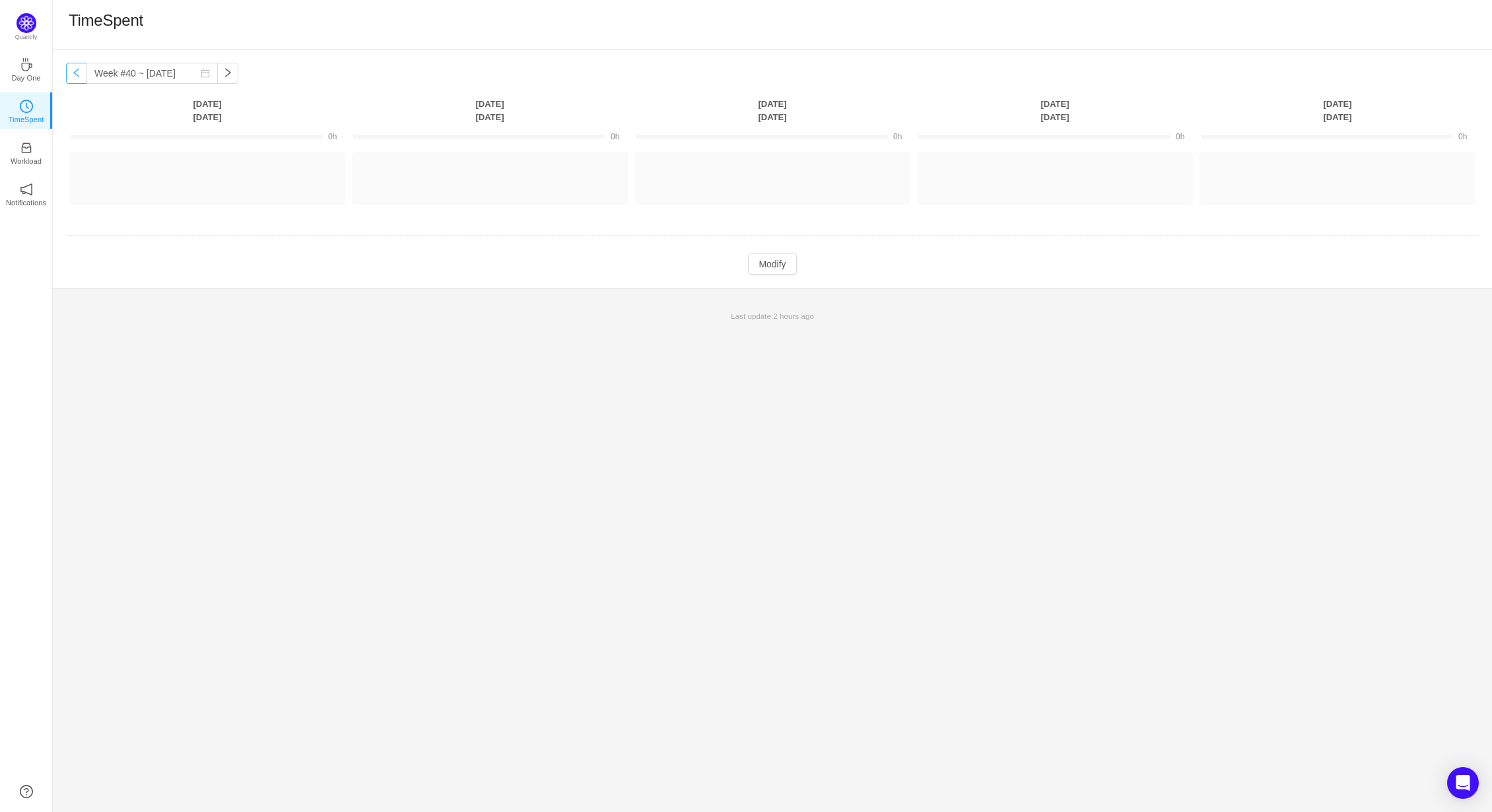
click at [76, 73] on button "button" at bounding box center [76, 73] width 21 height 21
type input "Week #39 ~ [DATE]"
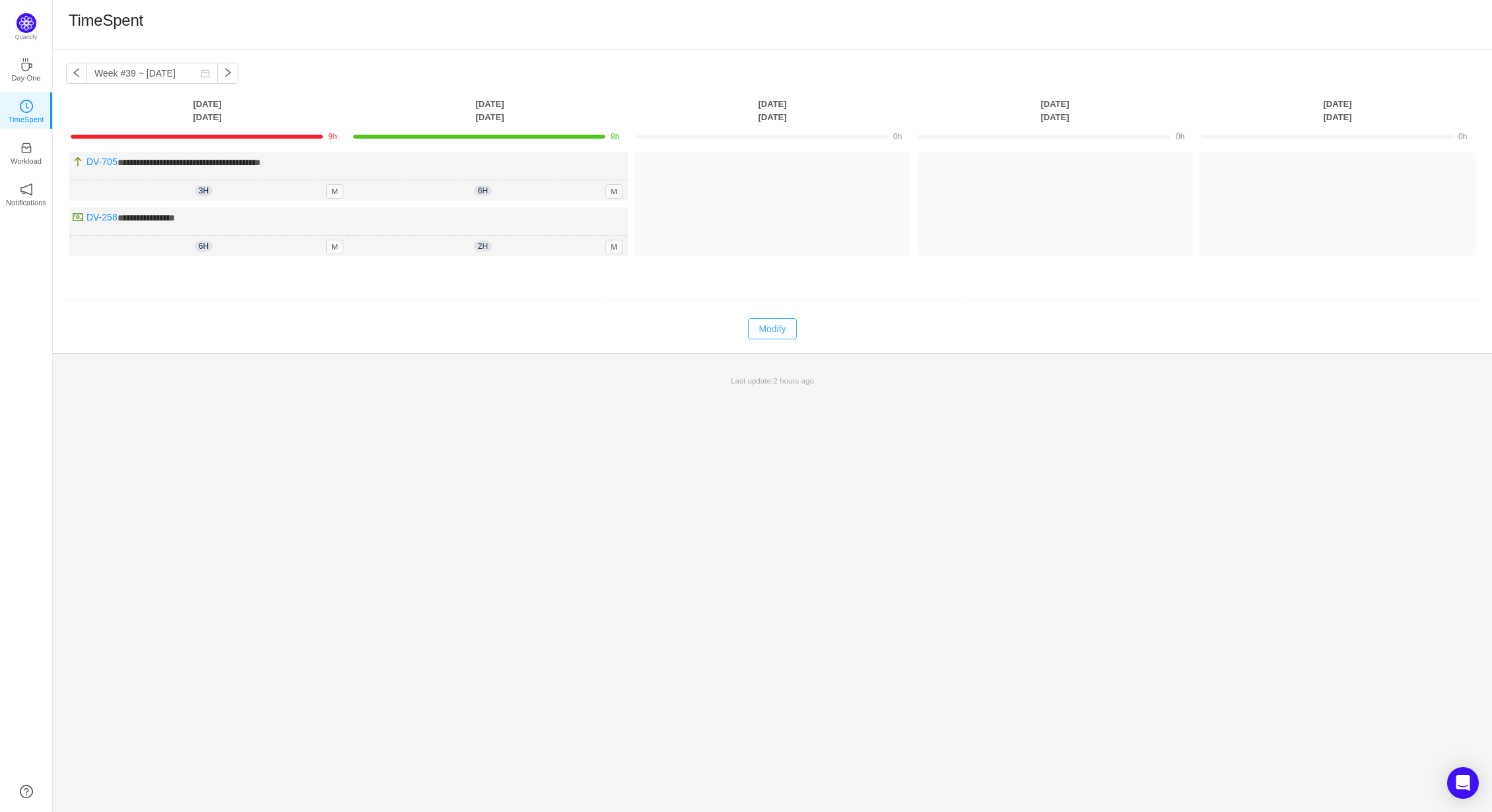
click at [778, 323] on button "Modify" at bounding box center [772, 328] width 48 height 21
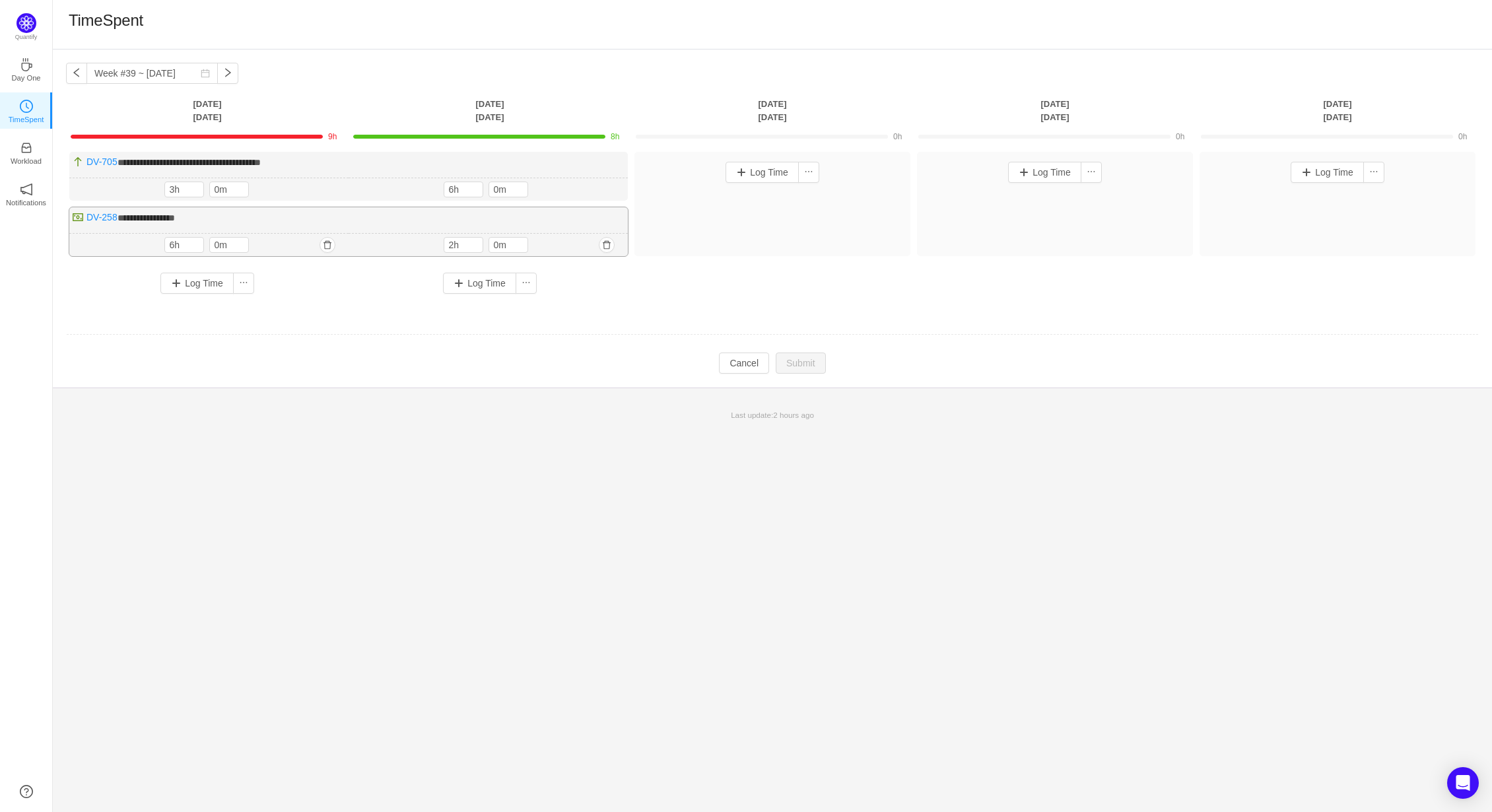
drag, startPoint x: 188, startPoint y: 242, endPoint x: 134, endPoint y: 246, distance: 54.1
click at [131, 246] on div "6h 6h 0m" at bounding box center [209, 245] width 279 height 23
type input "5h"
click at [243, 346] on td at bounding box center [772, 336] width 1413 height 34
click at [786, 357] on button "Submit" at bounding box center [801, 364] width 50 height 21
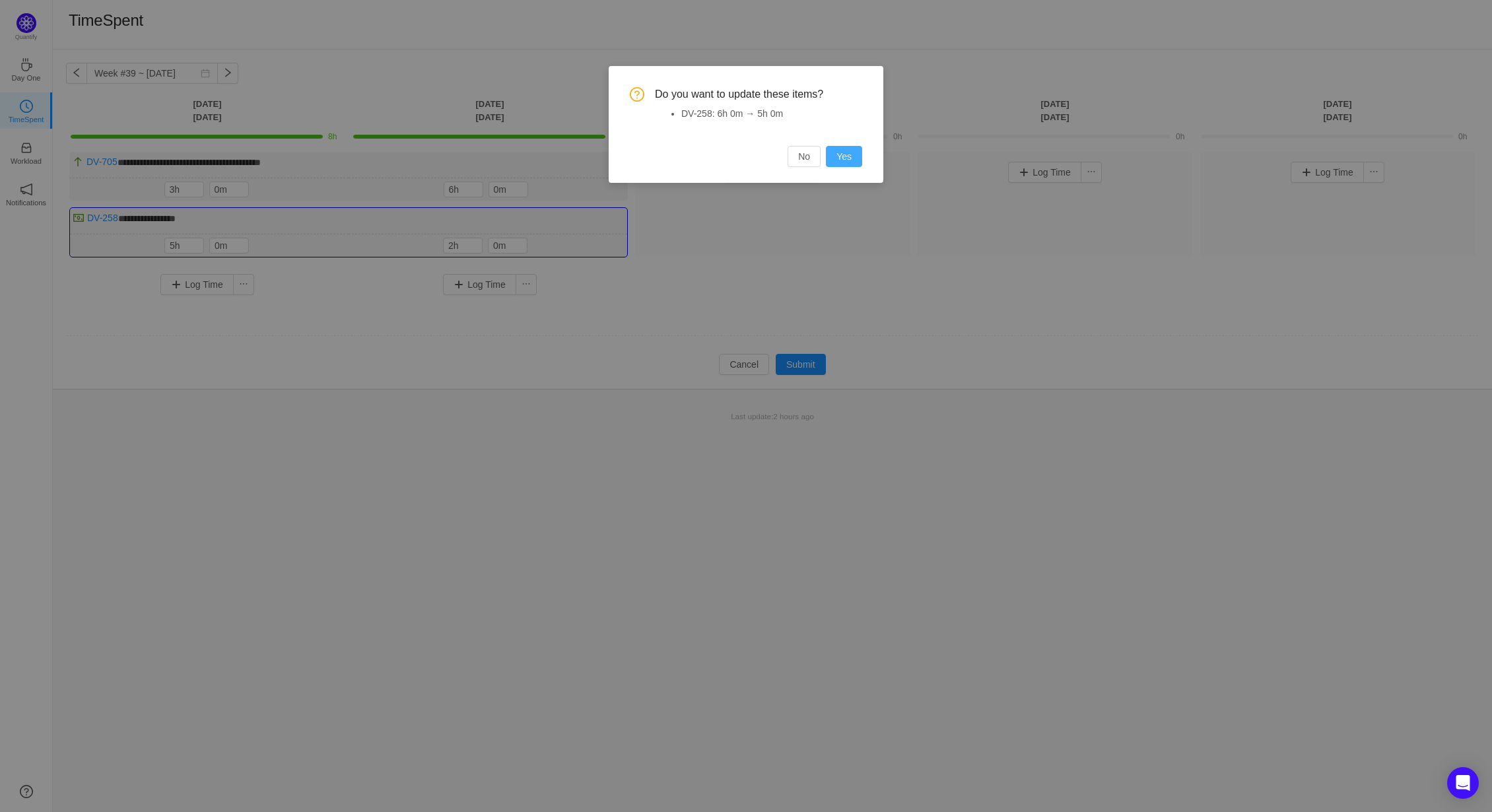
click at [836, 156] on button "Yes" at bounding box center [844, 156] width 36 height 21
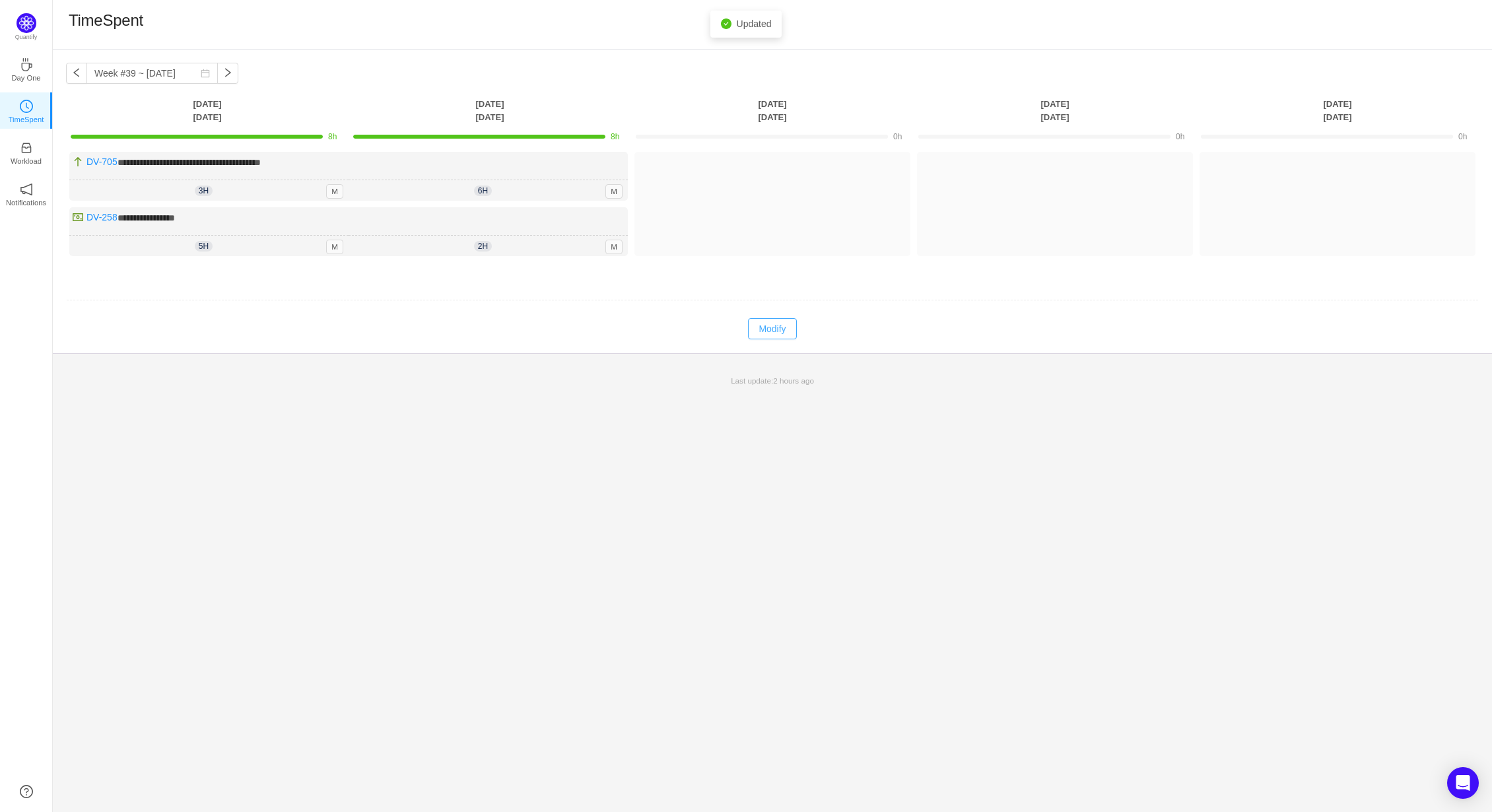
click at [766, 328] on button "Modify" at bounding box center [772, 328] width 48 height 21
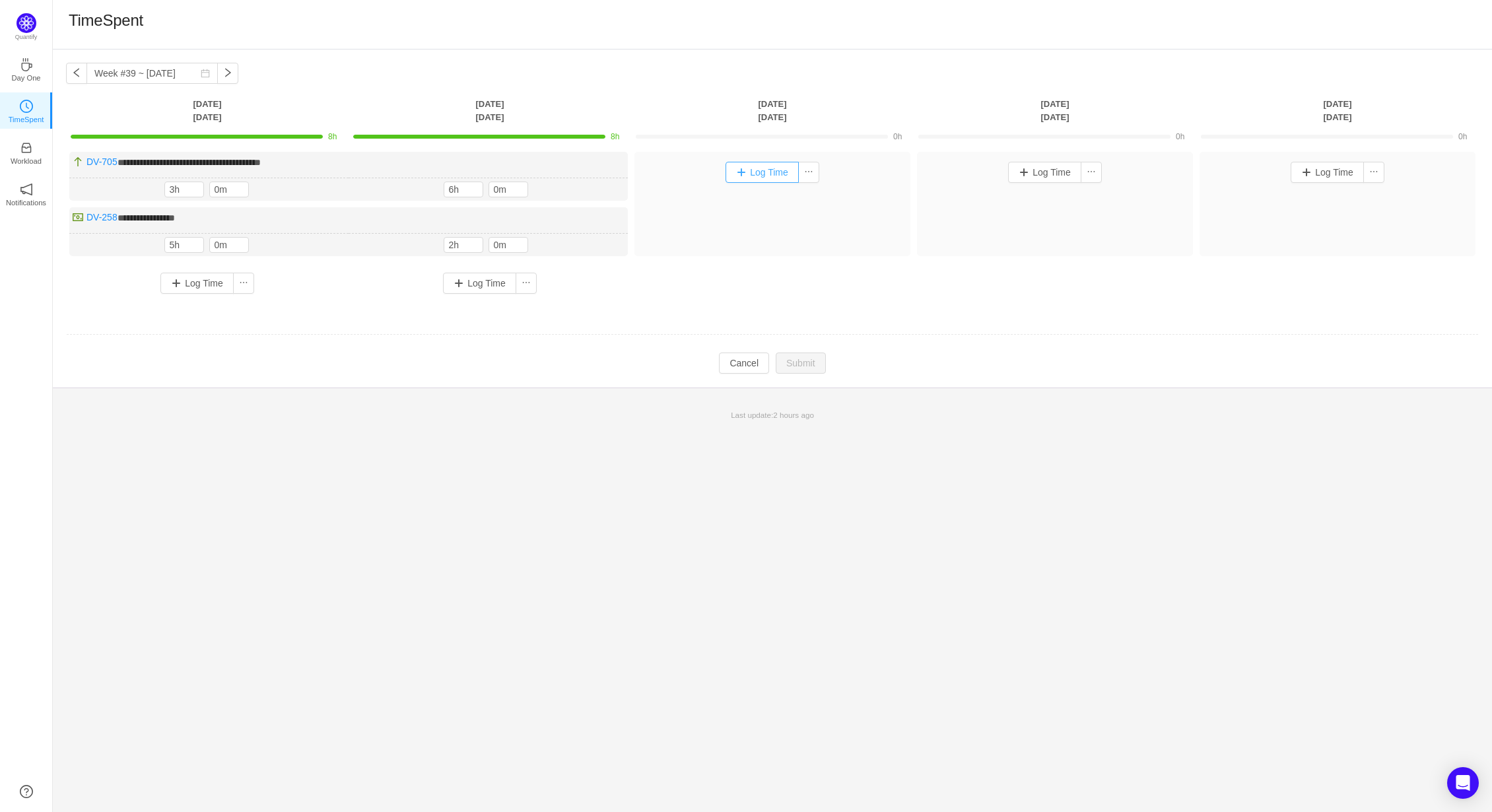
click at [735, 174] on button "Log Time" at bounding box center [762, 172] width 73 height 21
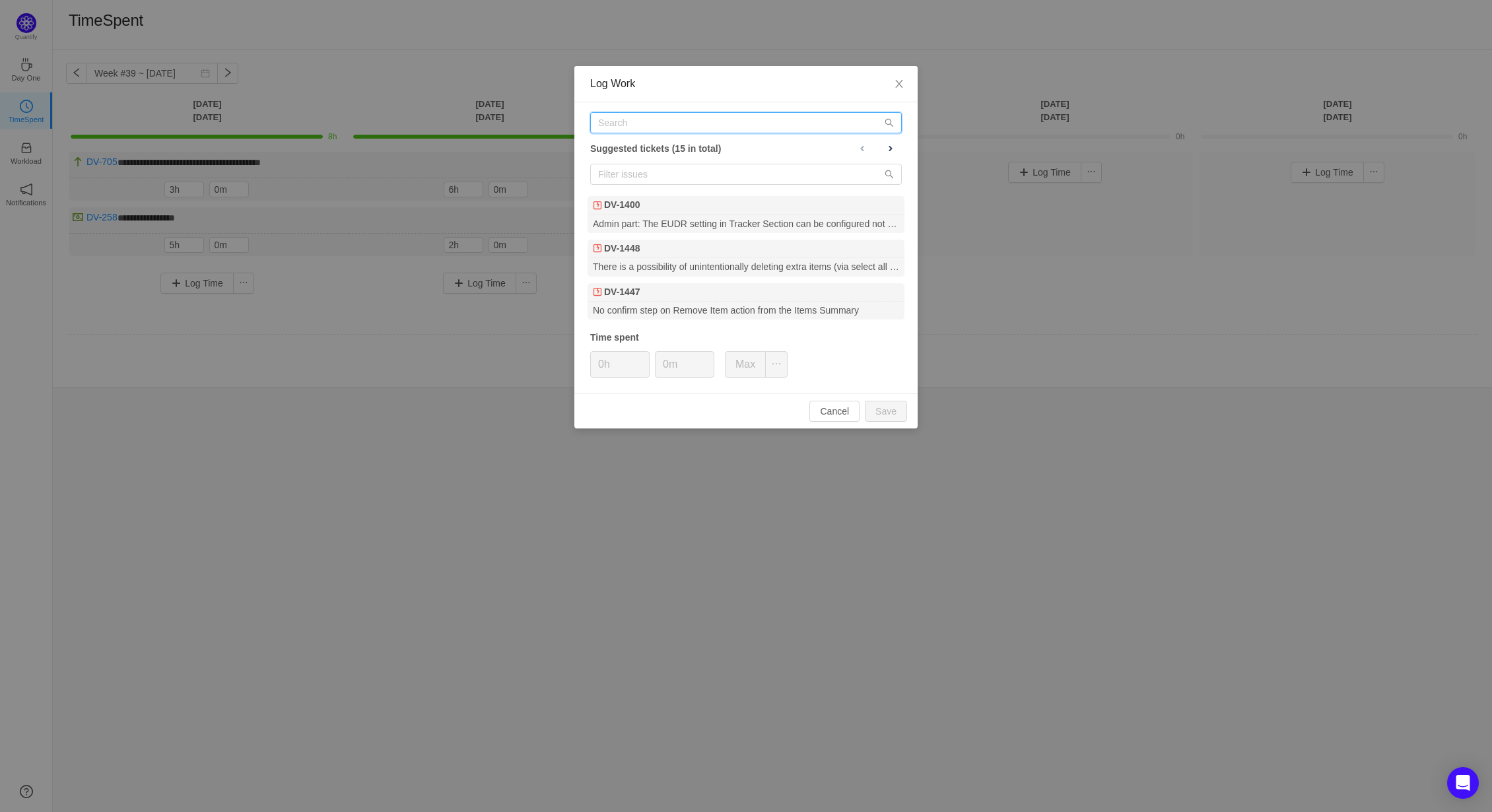
click at [623, 118] on input "text" at bounding box center [746, 122] width 312 height 21
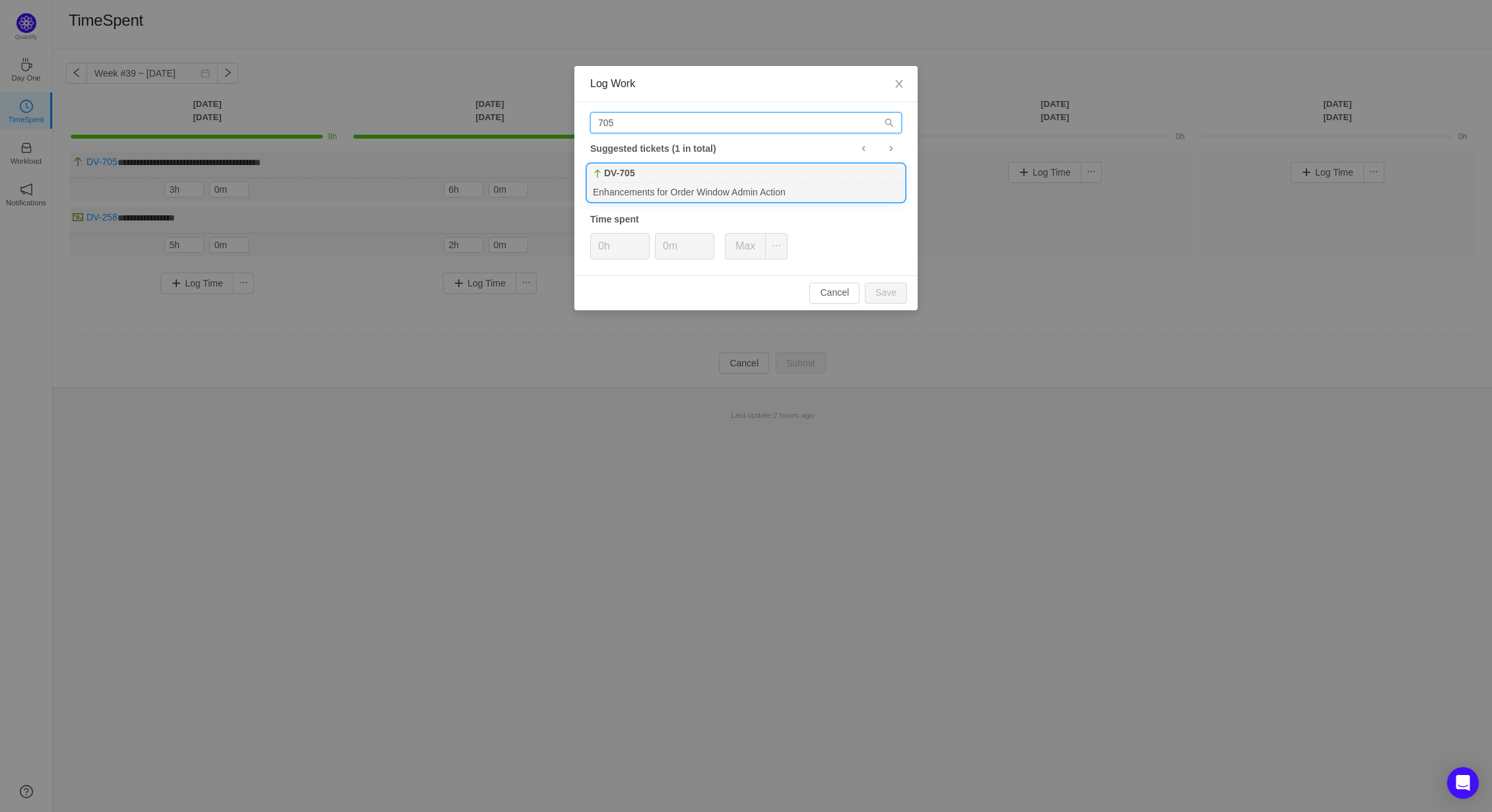
type input "705"
click at [633, 180] on div "DV-705" at bounding box center [746, 174] width 317 height 19
click at [887, 295] on button "Save" at bounding box center [886, 292] width 42 height 21
type input "0h"
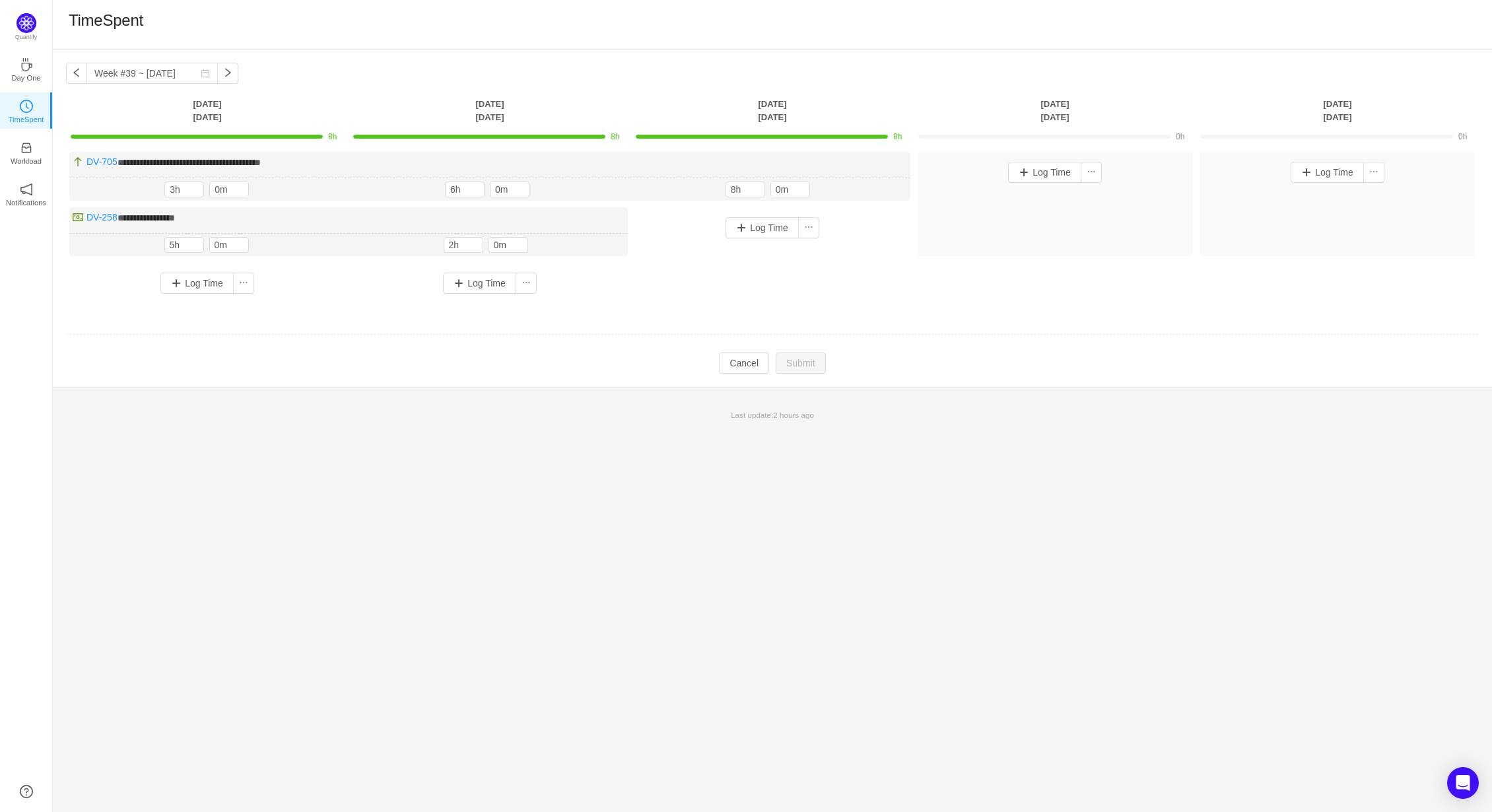
click at [1001, 323] on td at bounding box center [772, 335] width 1413 height 34
click at [1034, 180] on button "Log Time" at bounding box center [1045, 172] width 73 height 21
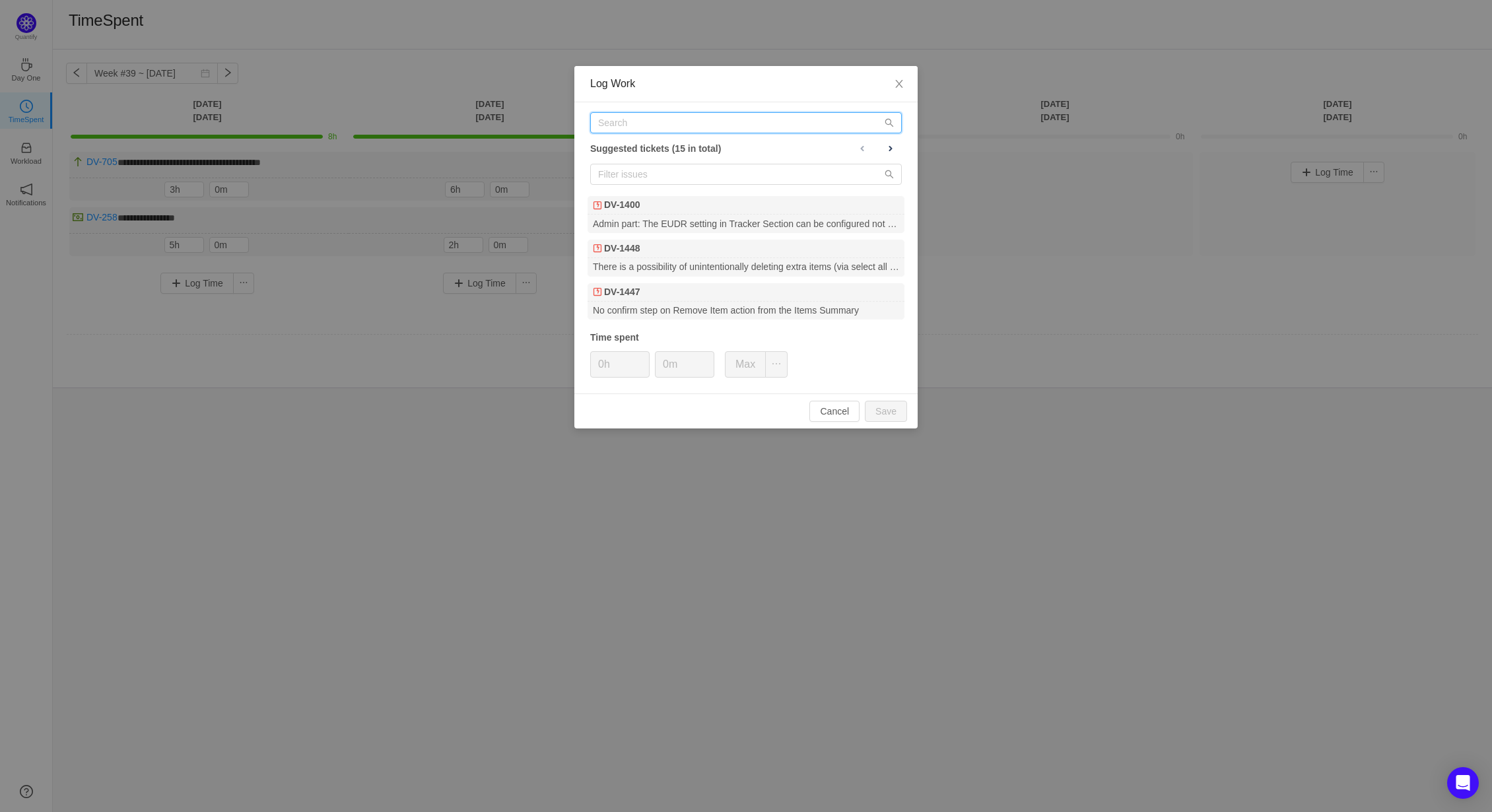
click at [617, 122] on input "text" at bounding box center [746, 122] width 312 height 21
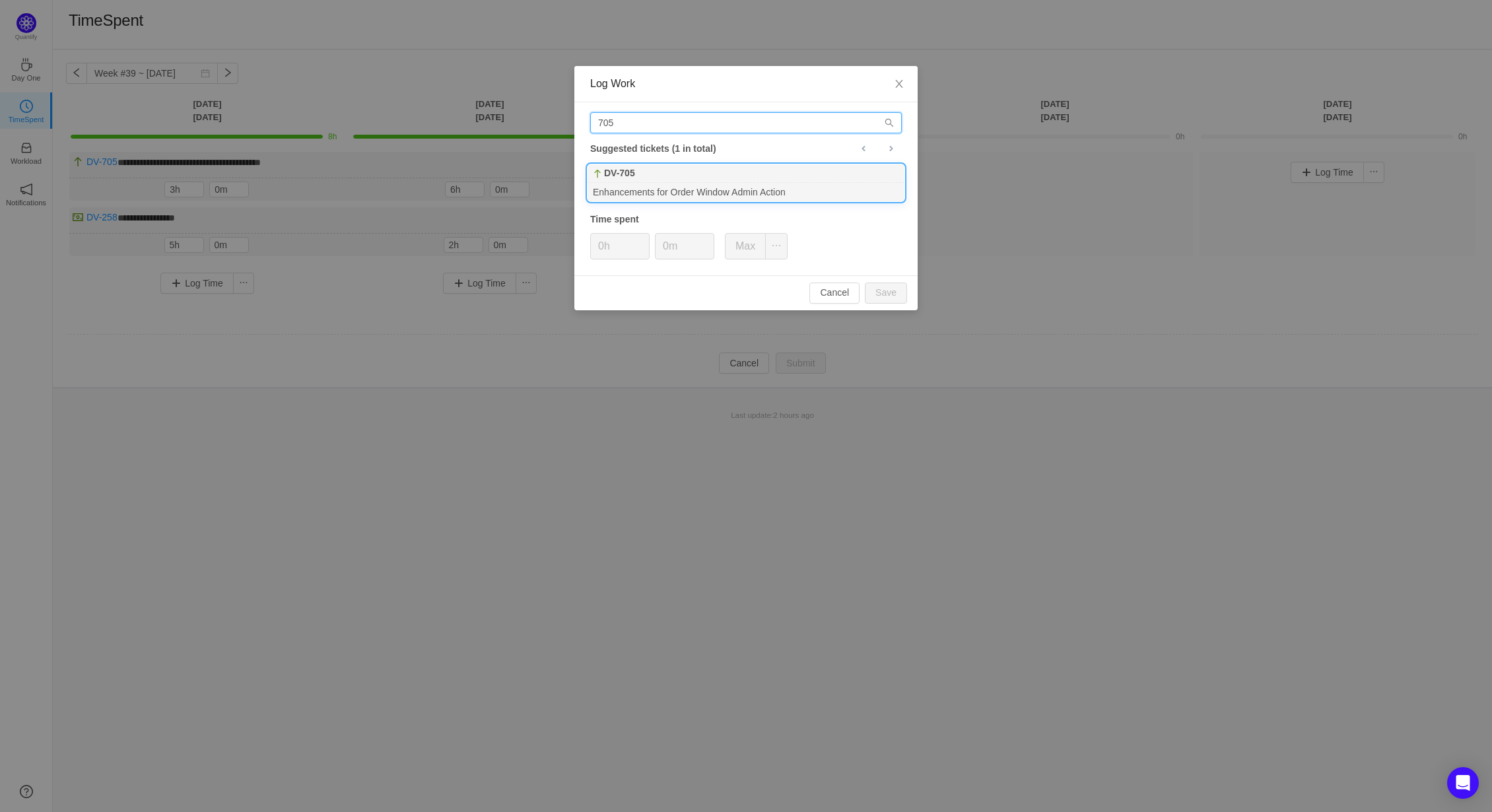
type input "705"
click at [640, 173] on div "DV-705" at bounding box center [746, 174] width 317 height 19
click at [885, 290] on button "Save" at bounding box center [886, 292] width 42 height 21
type input "0h"
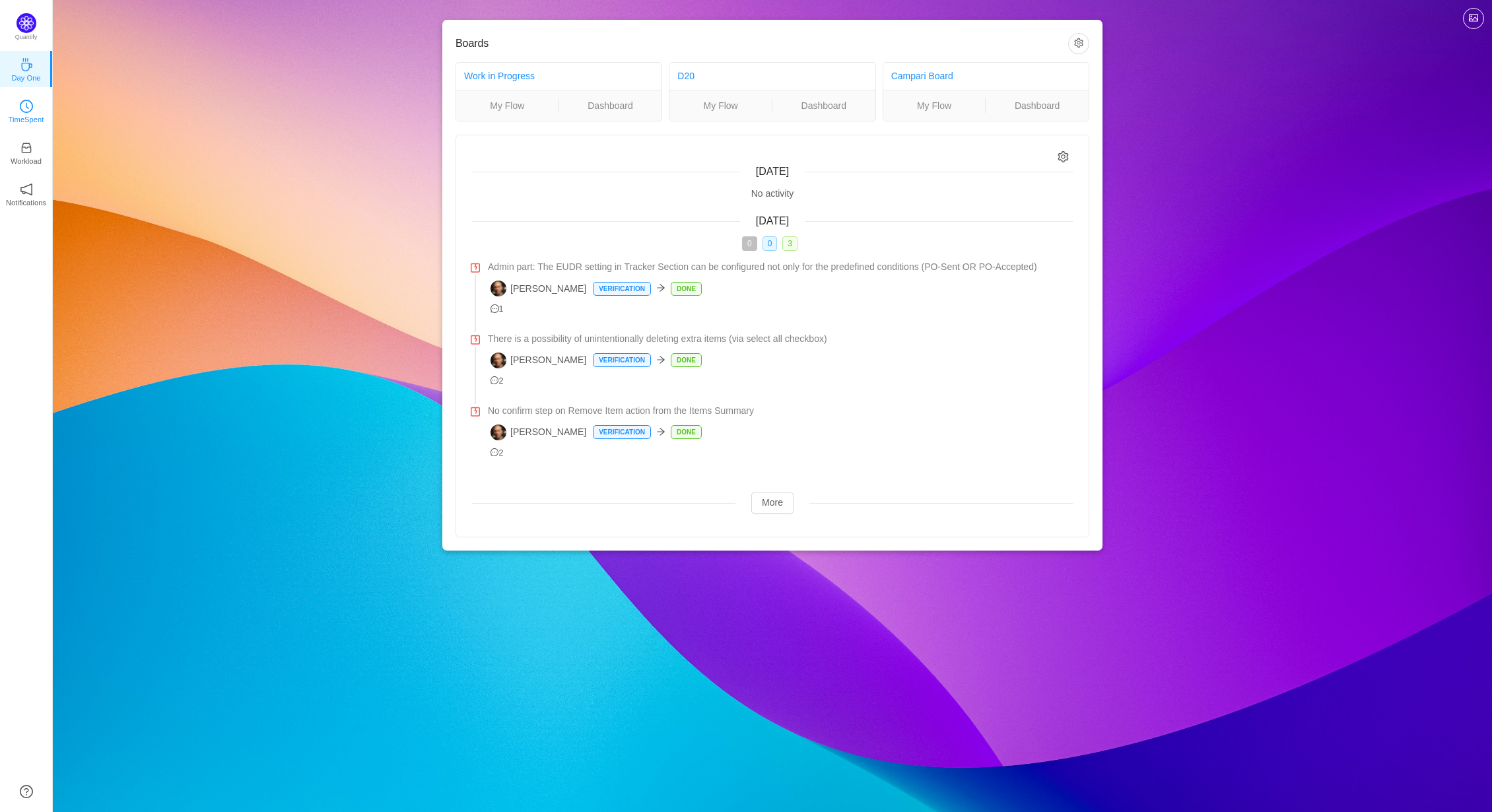
click at [28, 111] on icon "icon: clock-circle" at bounding box center [27, 107] width 13 height 13
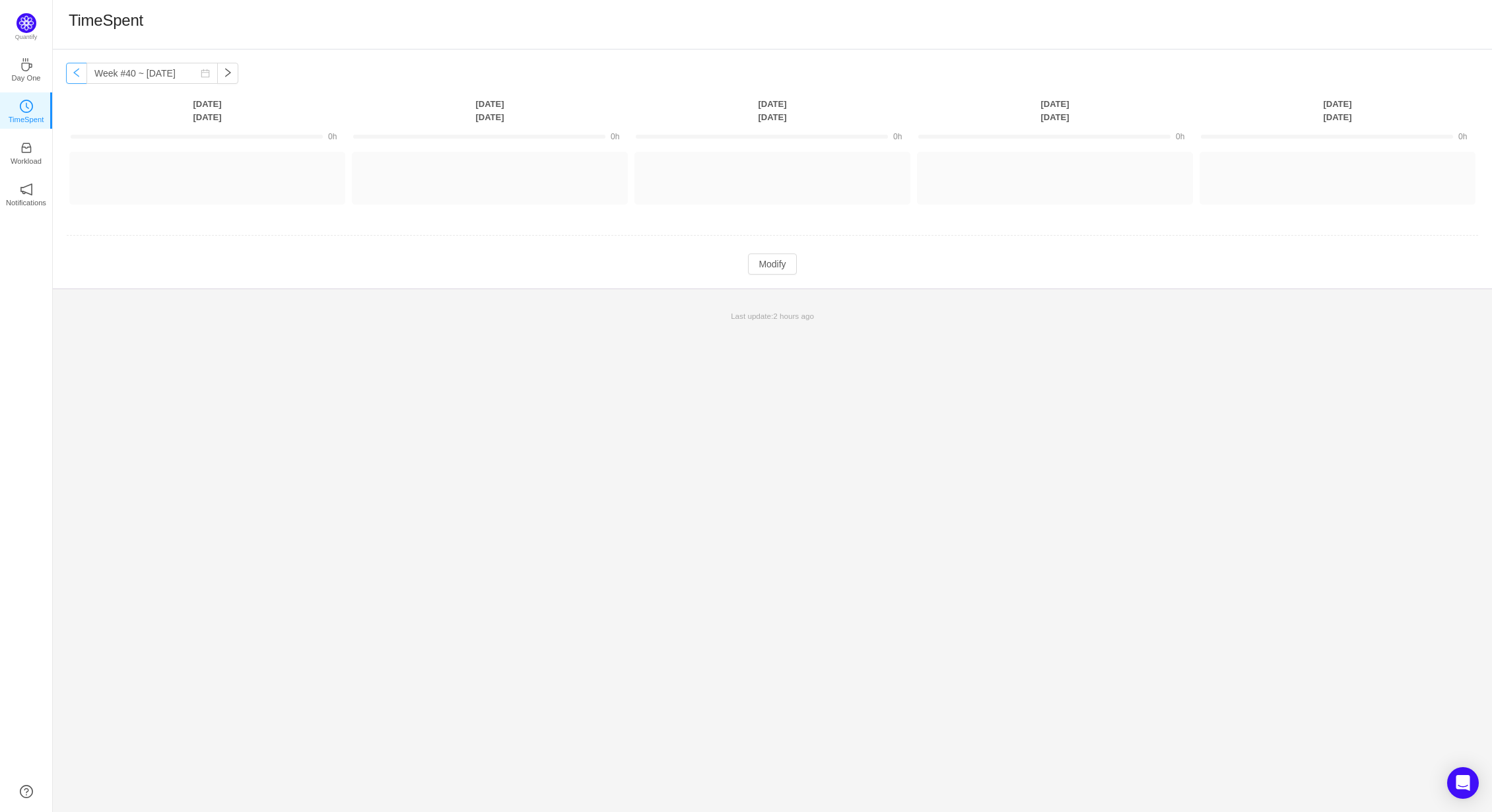
click at [78, 72] on button "button" at bounding box center [76, 73] width 21 height 21
type input "Week #39 ~ [DATE]"
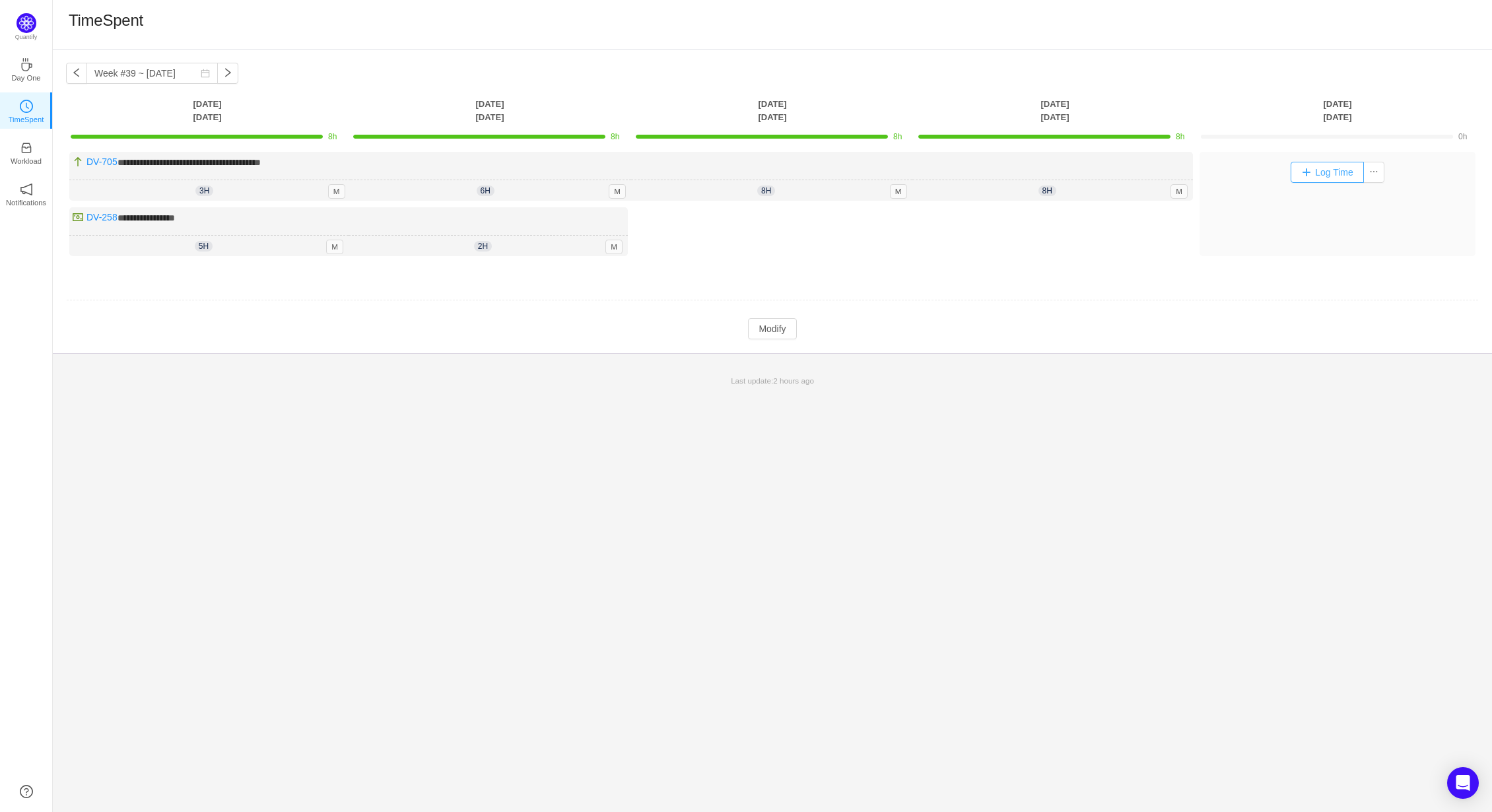
click at [1325, 171] on button "Log Time" at bounding box center [1327, 172] width 73 height 21
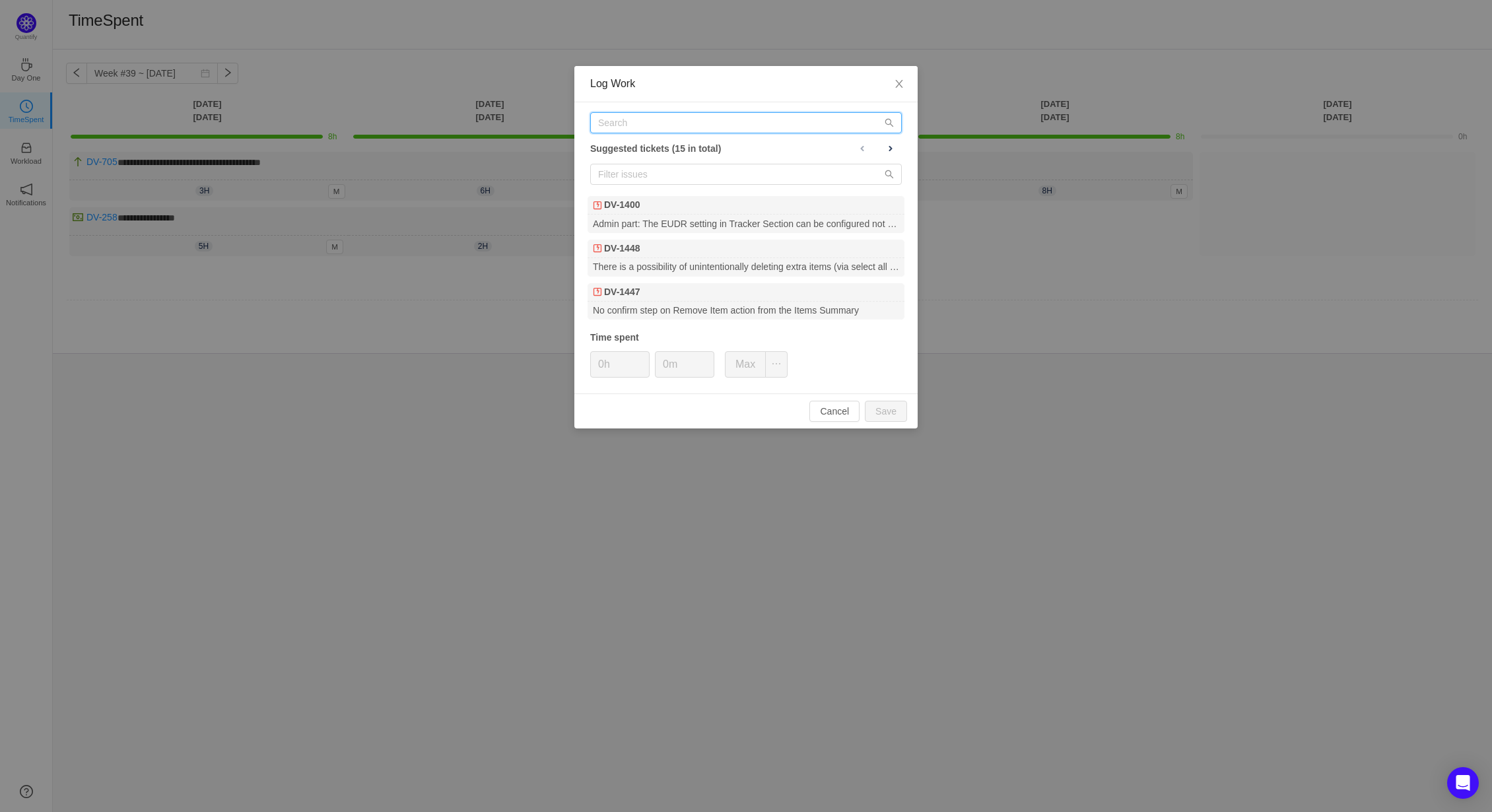
click at [610, 132] on input "text" at bounding box center [746, 122] width 312 height 21
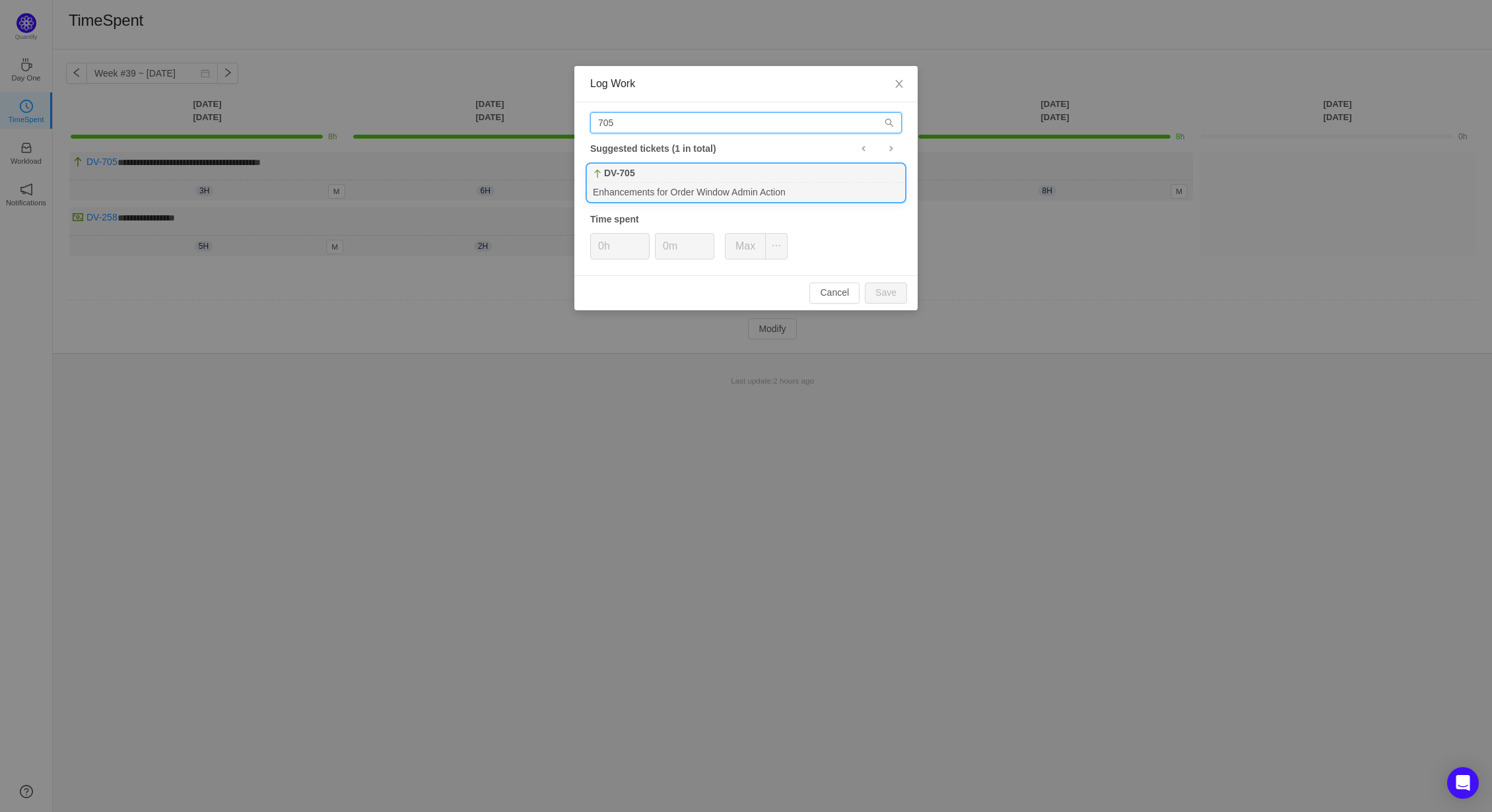
type input "705"
click at [633, 172] on b "DV-705" at bounding box center [620, 173] width 31 height 14
click at [890, 291] on button "Save" at bounding box center [886, 292] width 42 height 21
type input "0h"
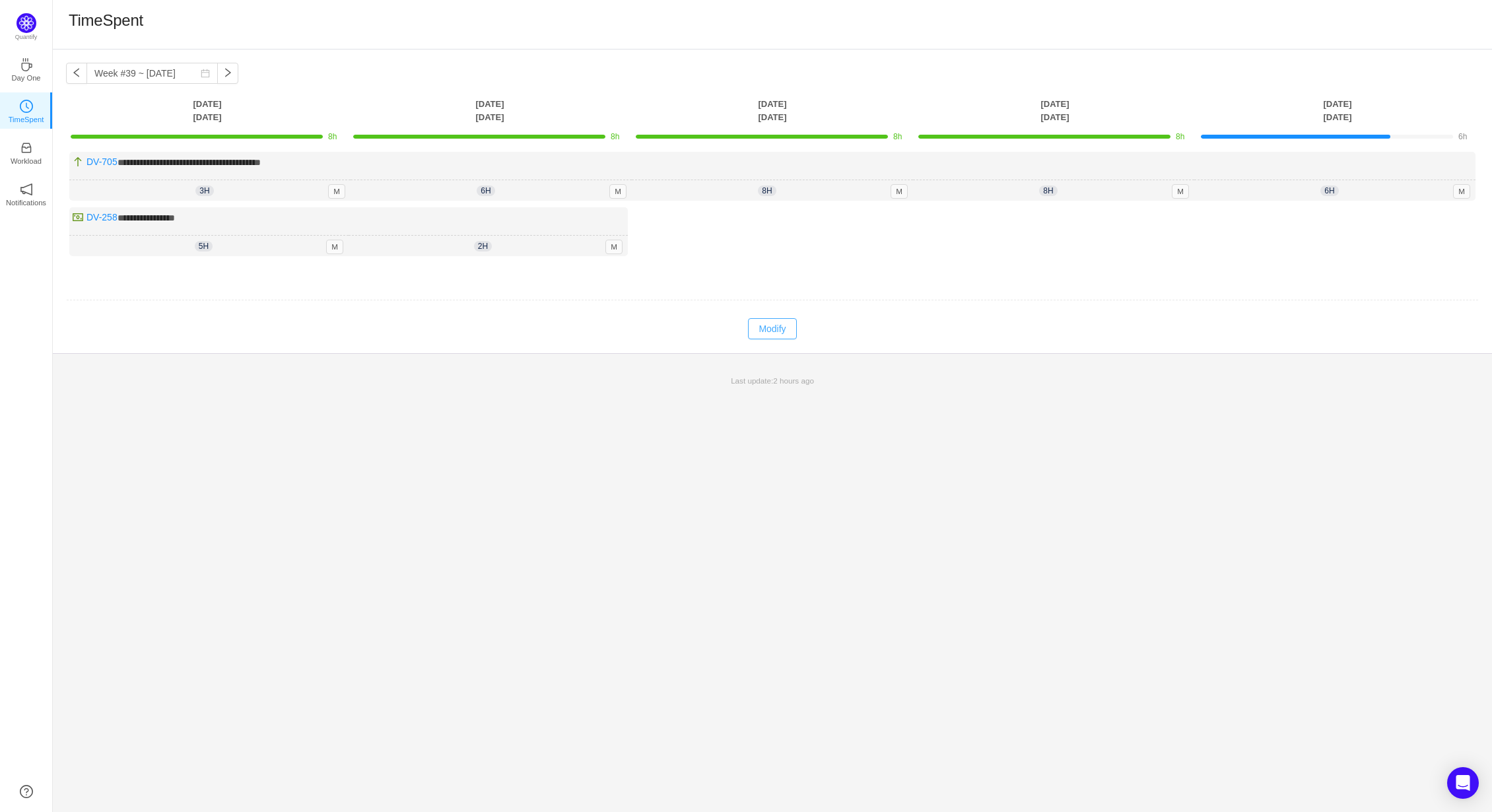
click at [771, 327] on button "Modify" at bounding box center [772, 328] width 48 height 21
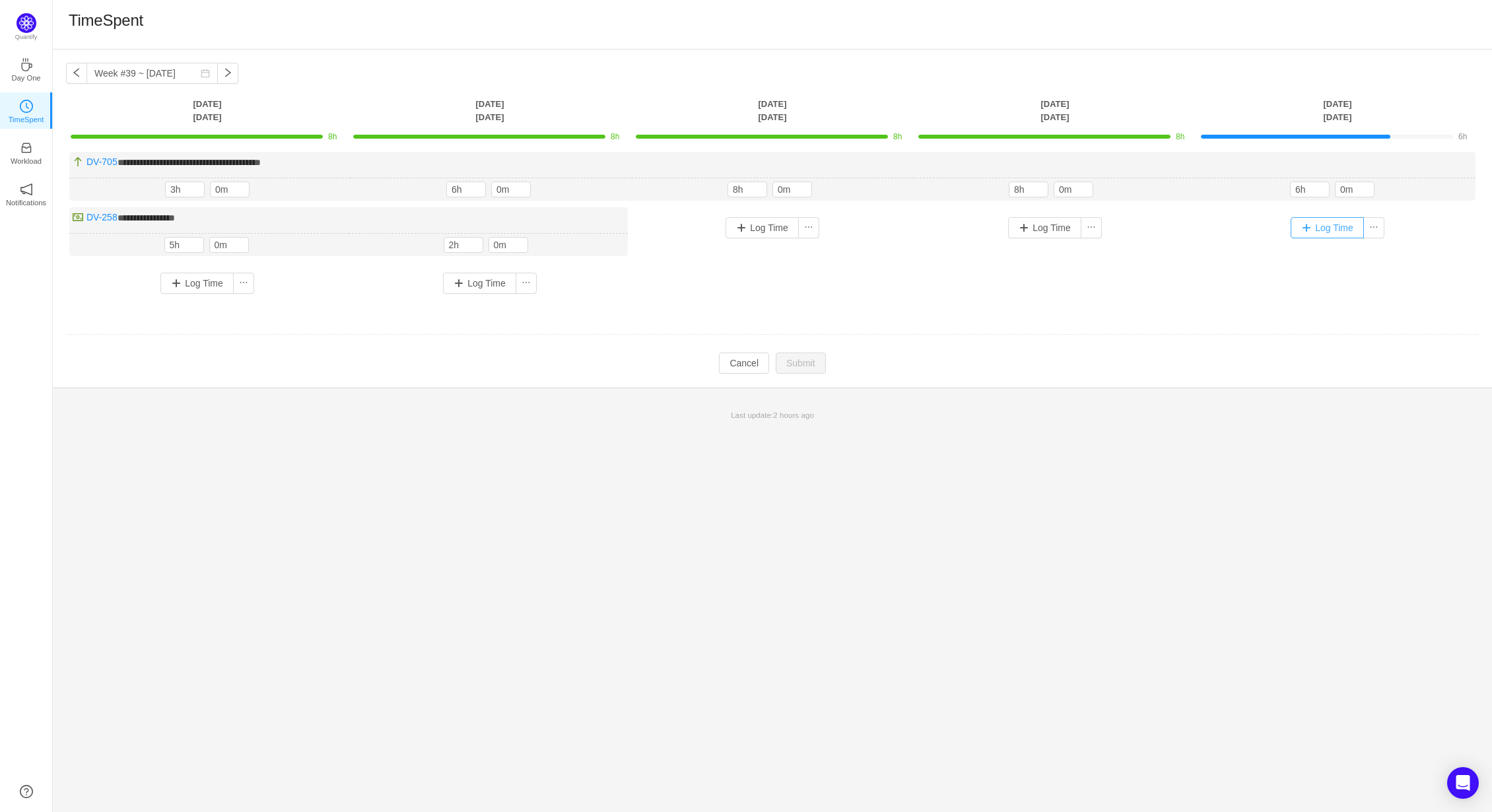
click at [1306, 225] on button "Log Time" at bounding box center [1327, 227] width 73 height 21
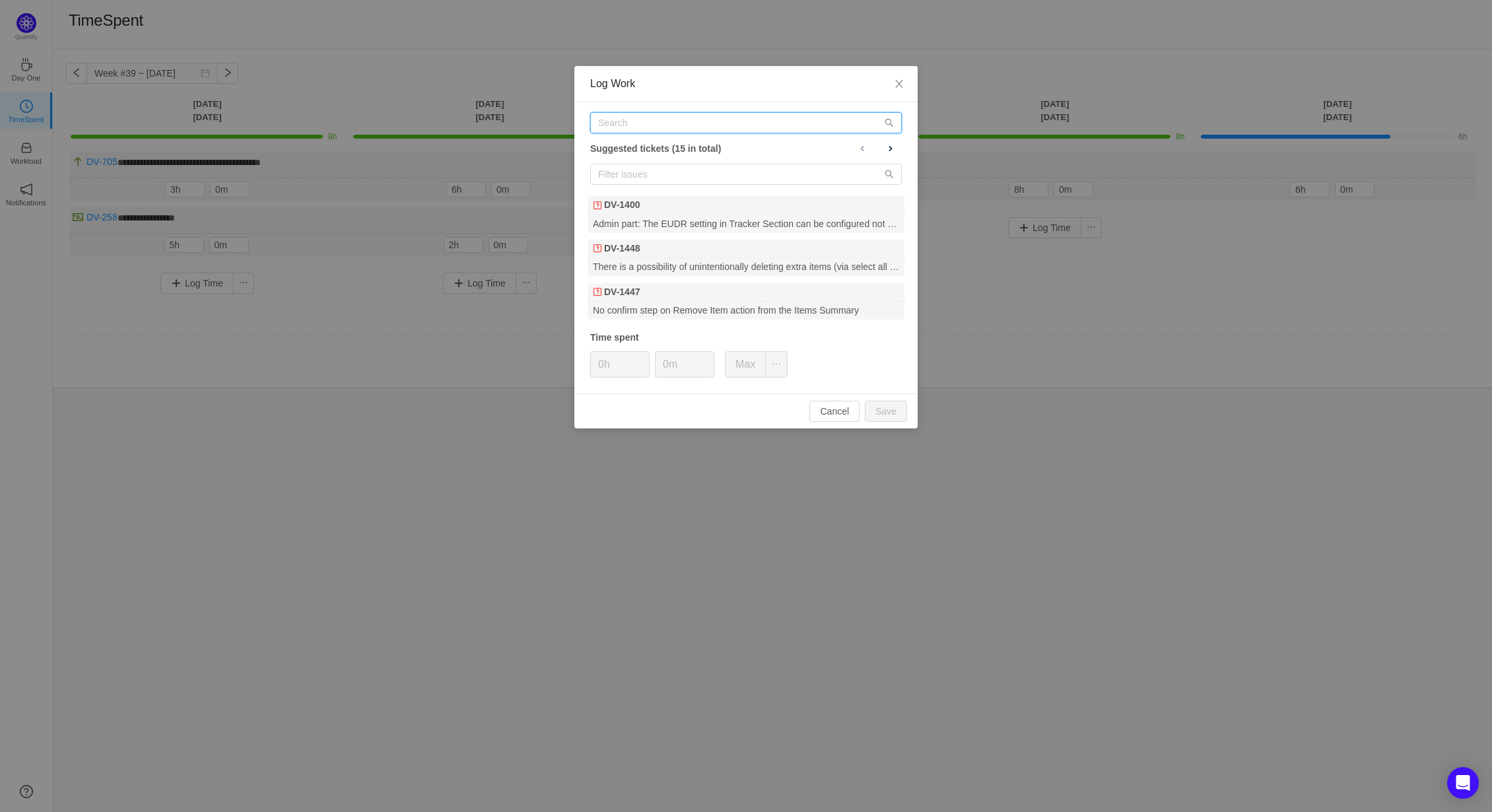
click at [642, 123] on input "text" at bounding box center [746, 122] width 312 height 21
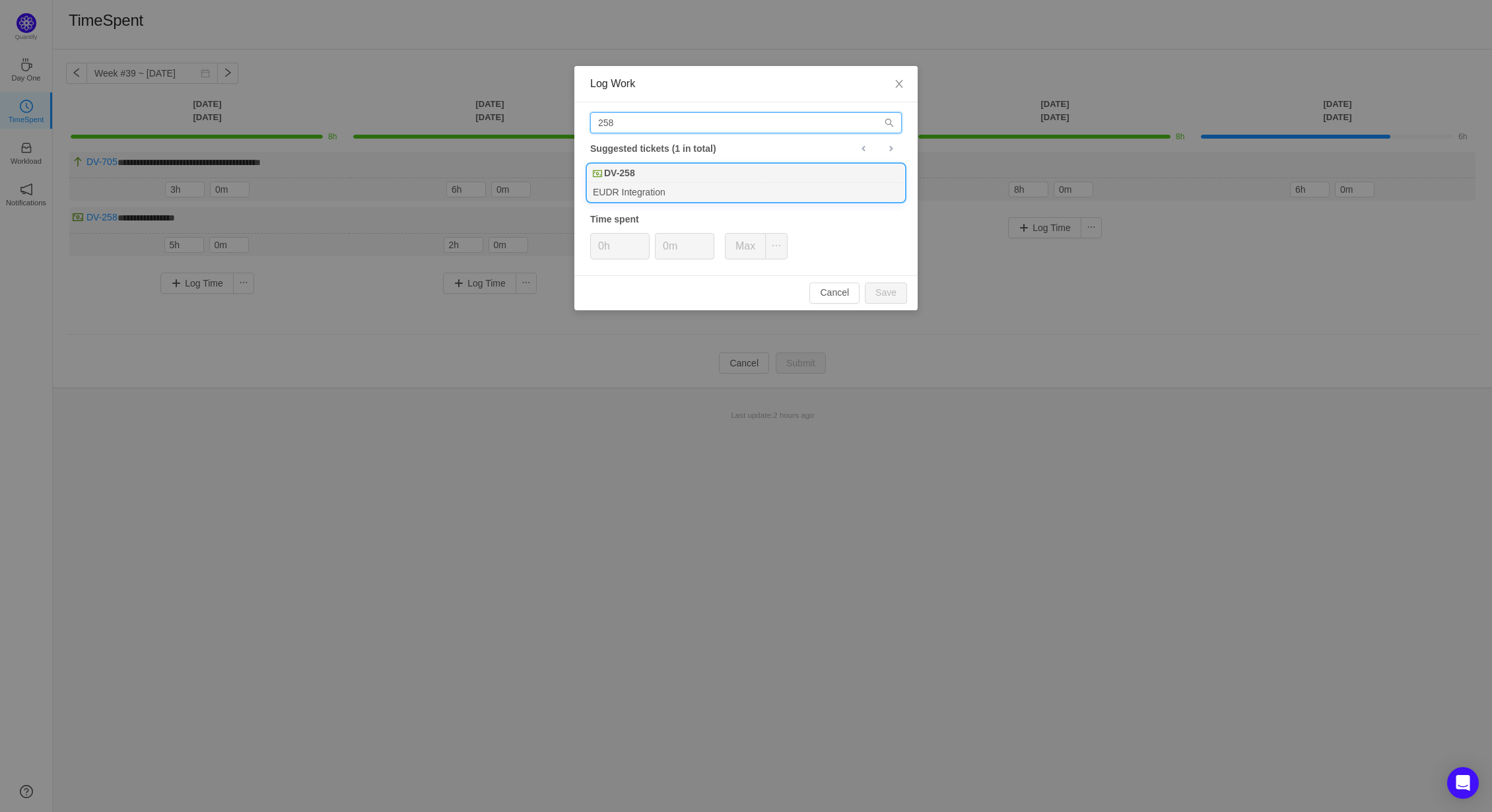
type input "258"
click at [651, 174] on div "DV-258" at bounding box center [746, 174] width 317 height 19
click at [893, 290] on button "Save" at bounding box center [886, 292] width 42 height 21
type input "0h"
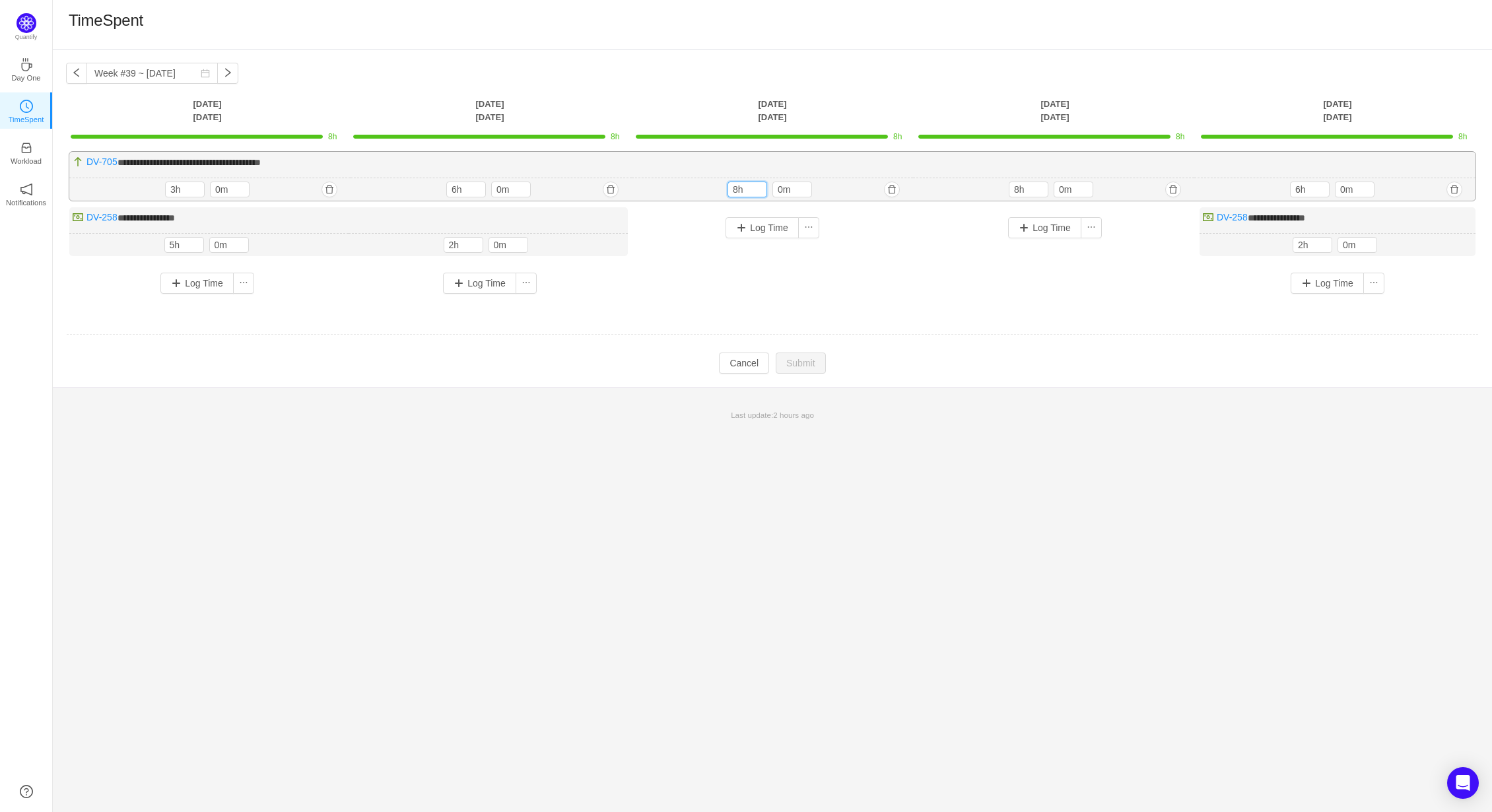
drag, startPoint x: 747, startPoint y: 189, endPoint x: 684, endPoint y: 186, distance: 63.1
click at [684, 186] on div "8h 8h 0m" at bounding box center [772, 190] width 281 height 23
type input "6h"
drag, startPoint x: 737, startPoint y: 261, endPoint x: 735, endPoint y: 253, distance: 8.2
click at [737, 261] on div "Log Time" at bounding box center [772, 245] width 276 height 72
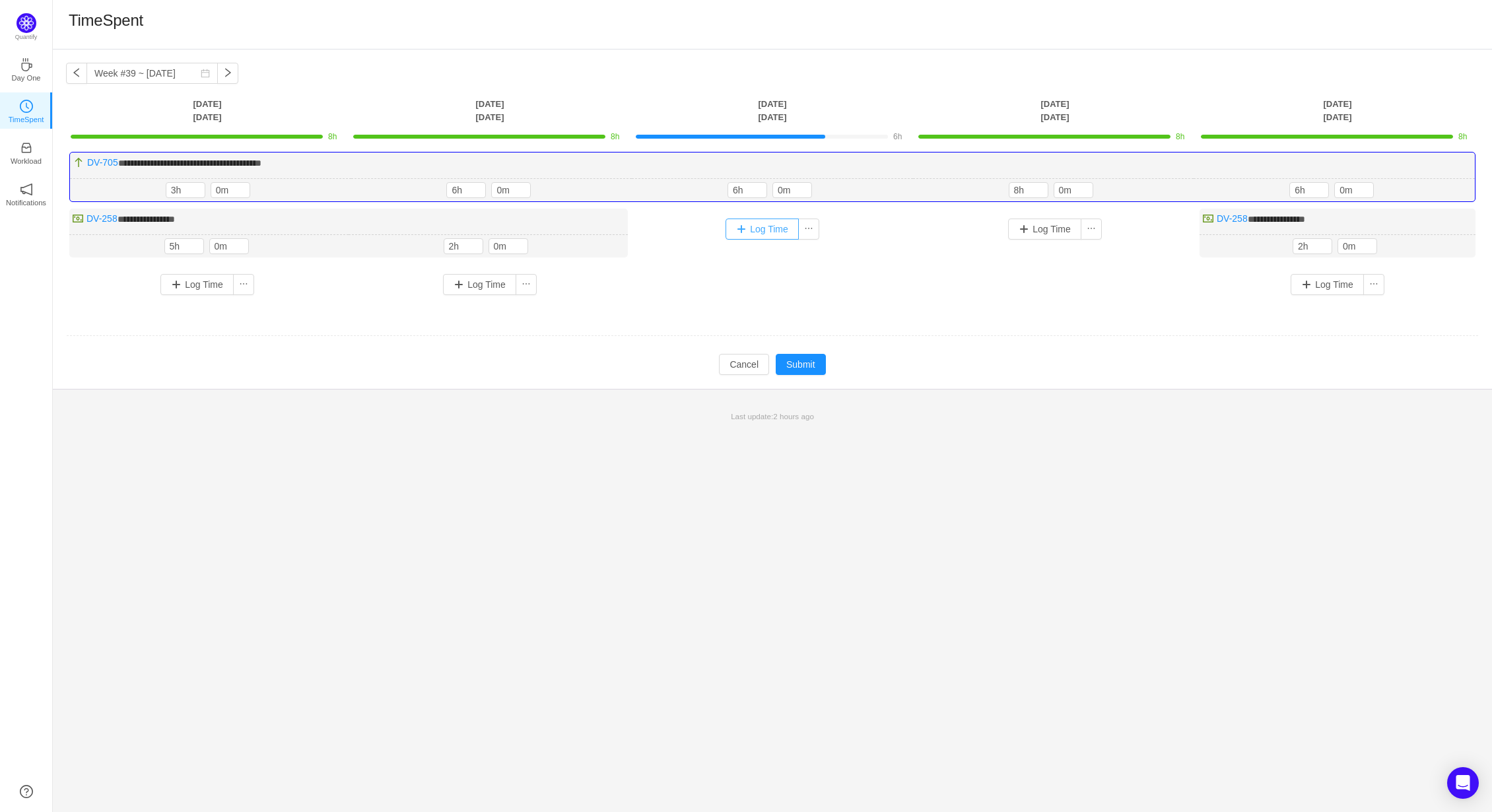
click at [743, 227] on button "Log Time" at bounding box center [762, 229] width 73 height 21
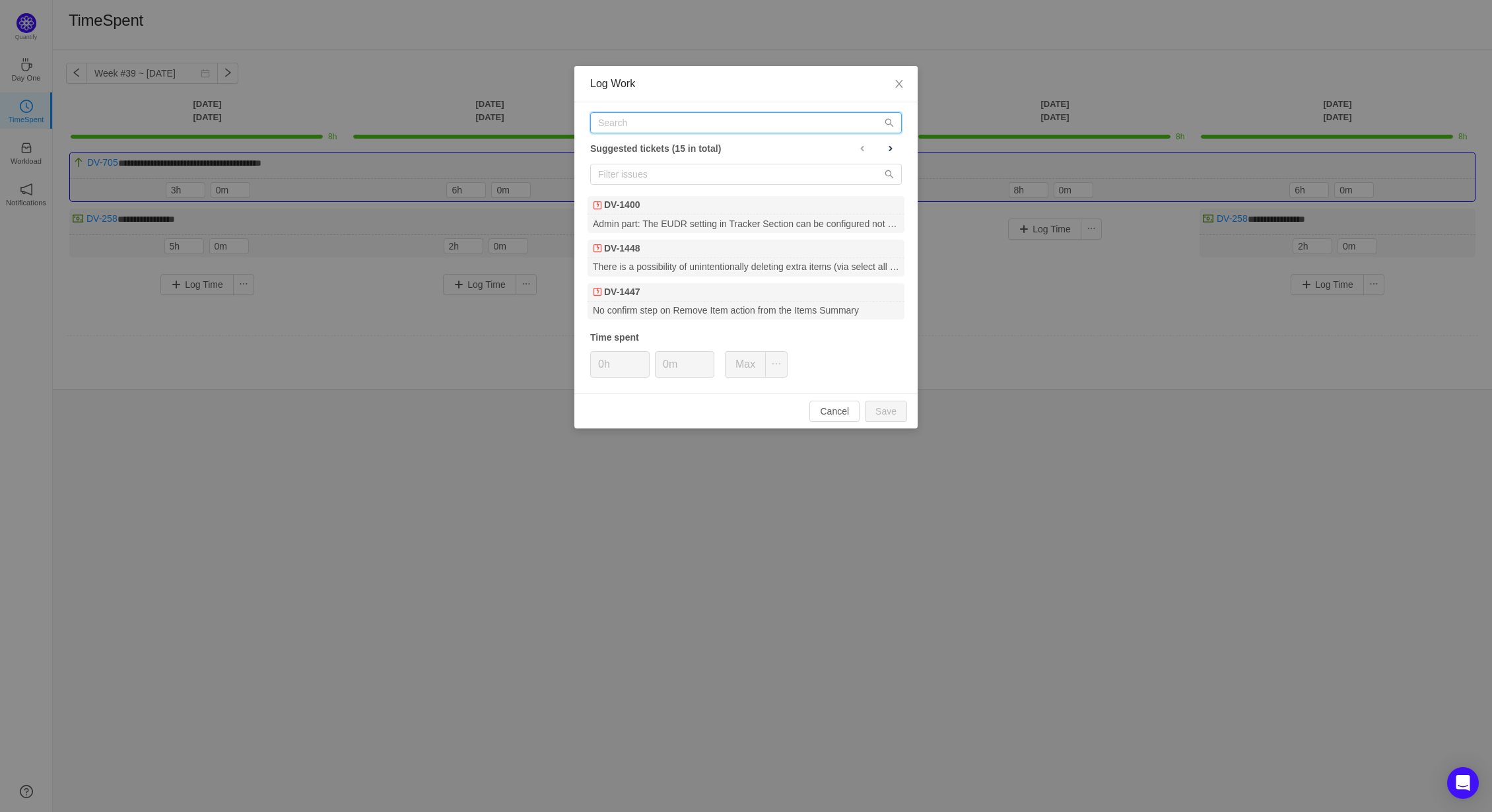
click at [658, 123] on input "text" at bounding box center [746, 122] width 312 height 21
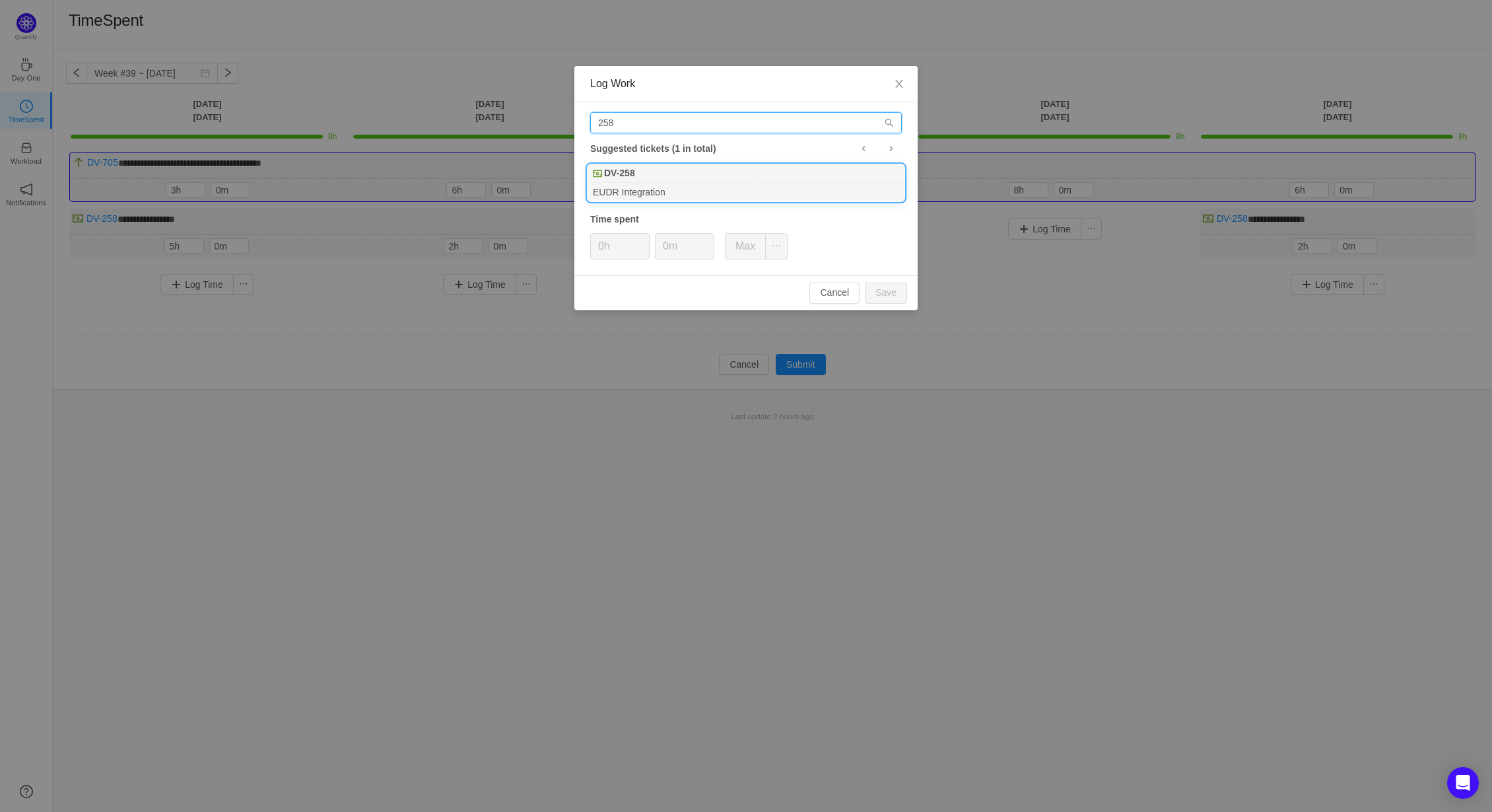
type input "258"
click at [664, 174] on div "DV-258" at bounding box center [746, 174] width 317 height 19
click at [891, 286] on button "Save" at bounding box center [886, 292] width 42 height 21
type input "0h"
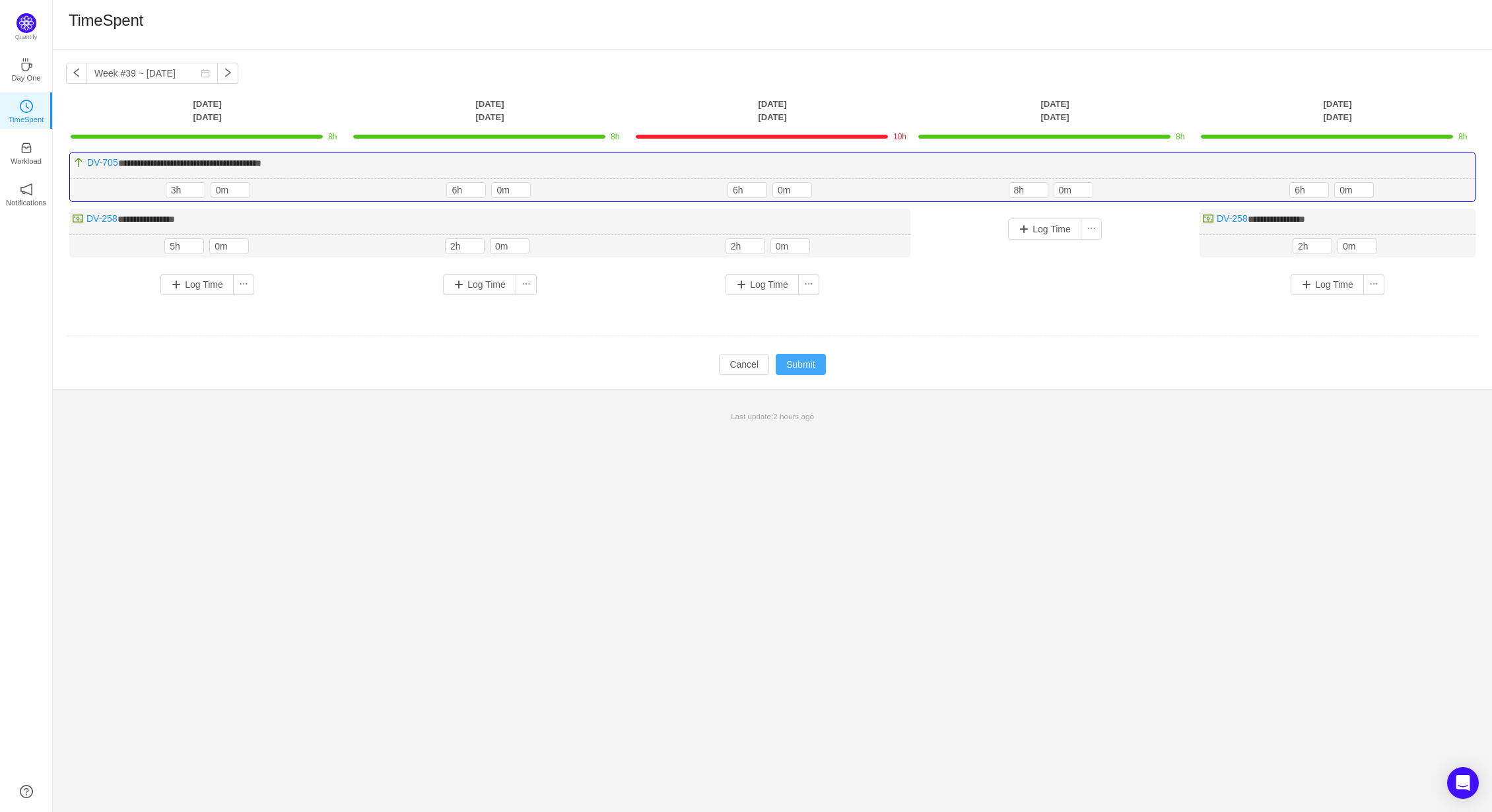
click at [797, 364] on button "Submit" at bounding box center [801, 364] width 50 height 21
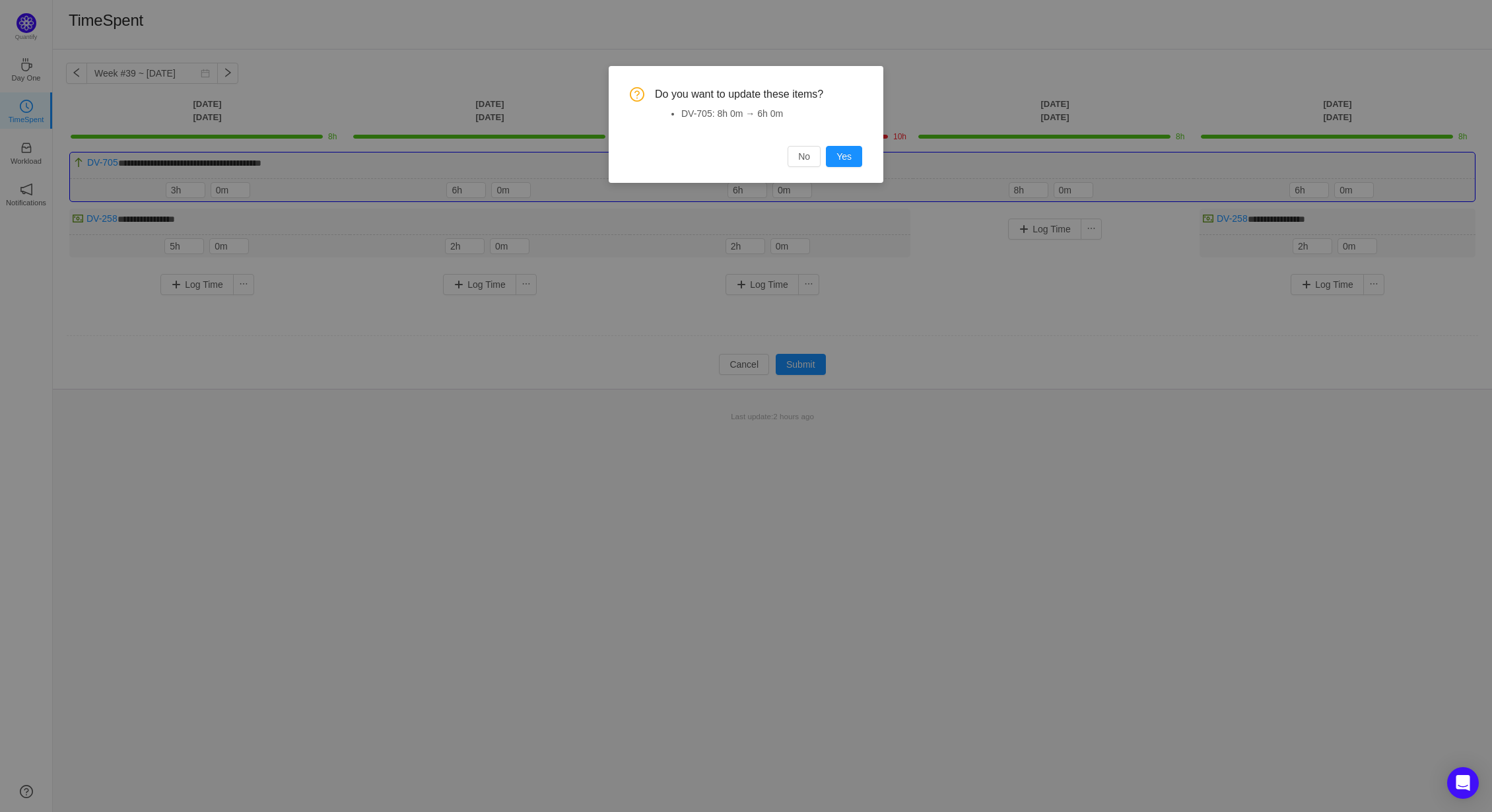
click at [852, 155] on button "Yes" at bounding box center [844, 156] width 36 height 21
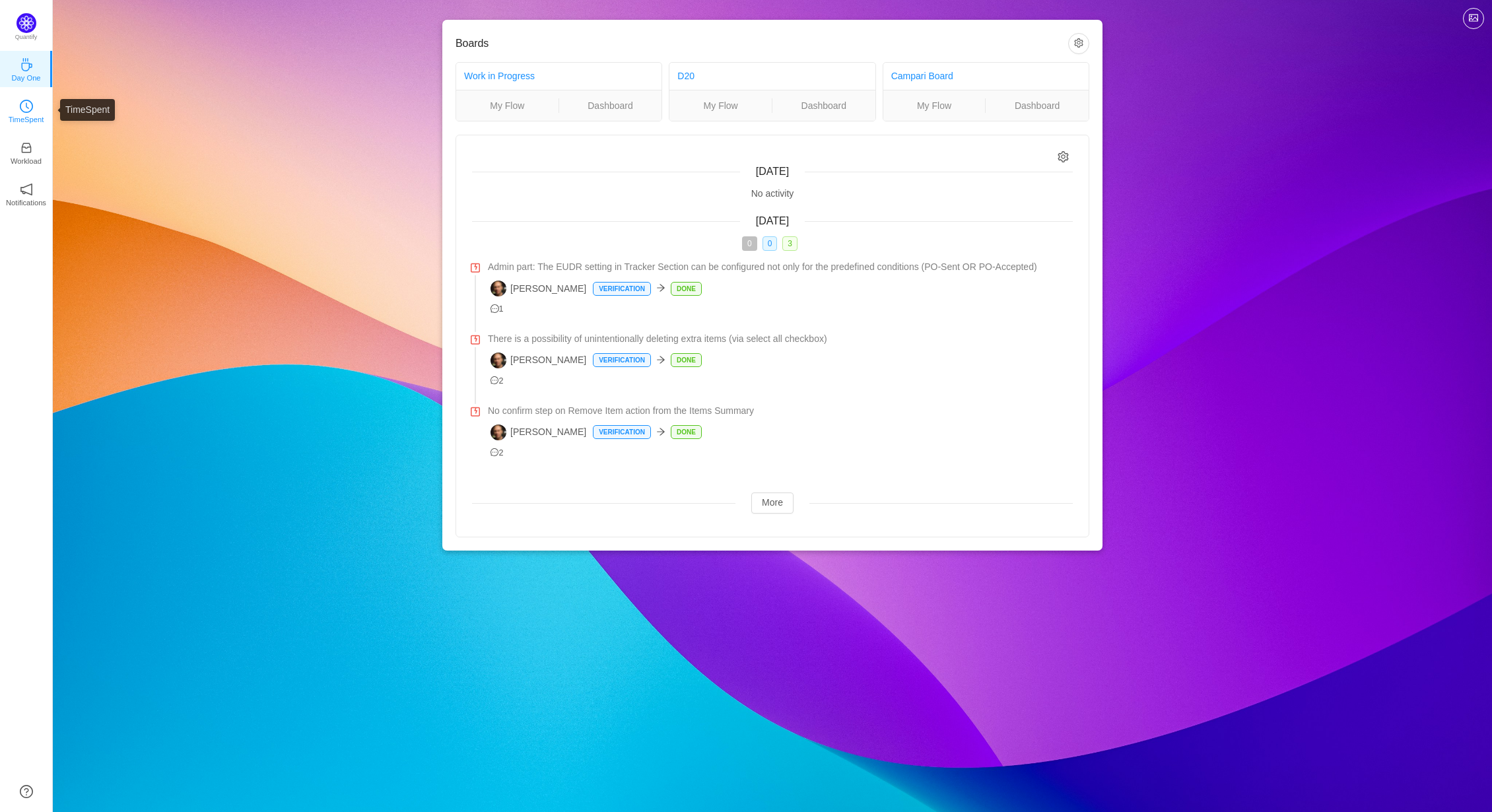
click at [29, 113] on p "TimeSpent" at bounding box center [26, 119] width 36 height 12
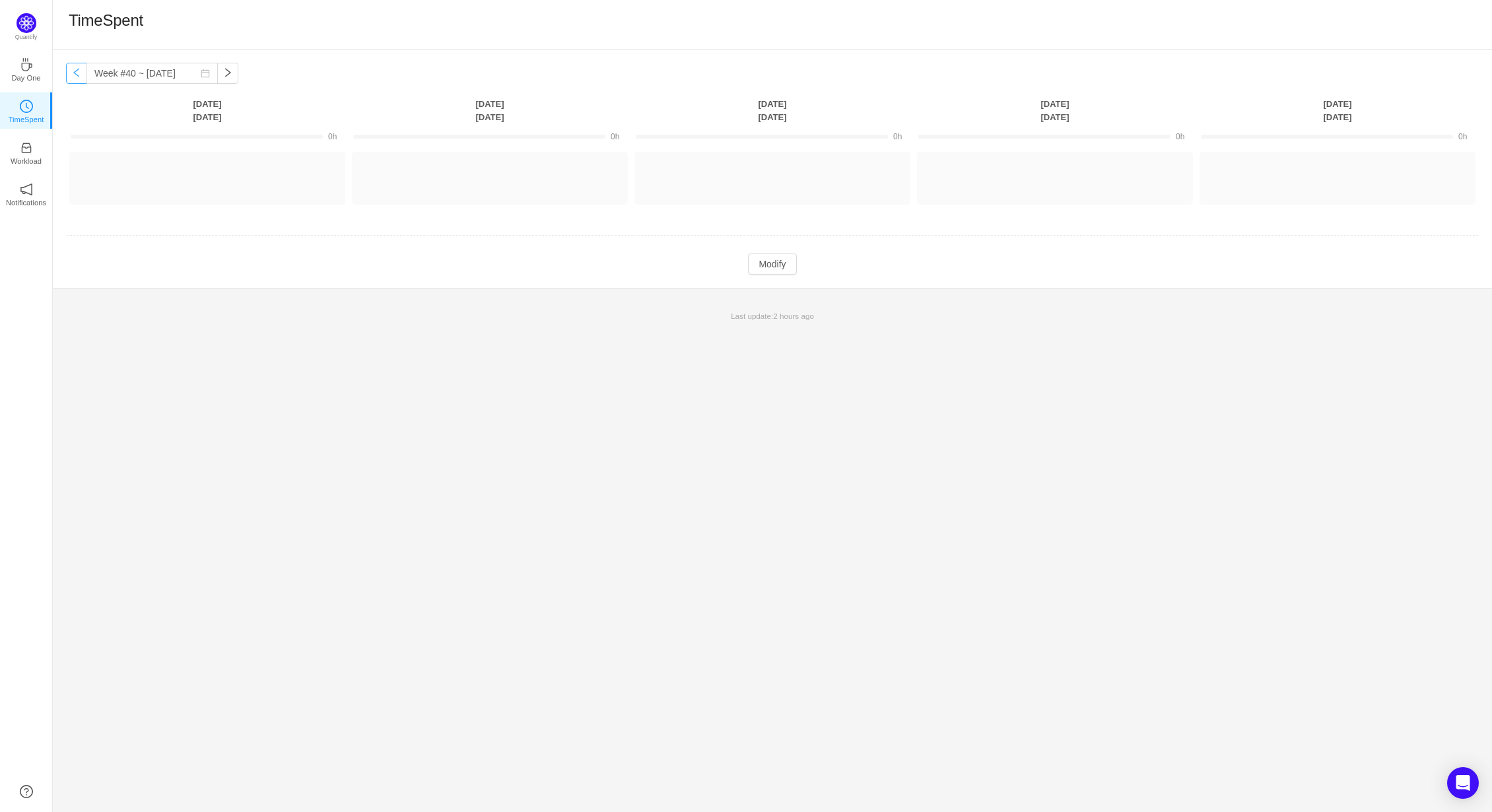
click at [76, 76] on button "button" at bounding box center [76, 73] width 21 height 21
type input "Week #39 ~ [DATE]"
